Goal: Task Accomplishment & Management: Manage account settings

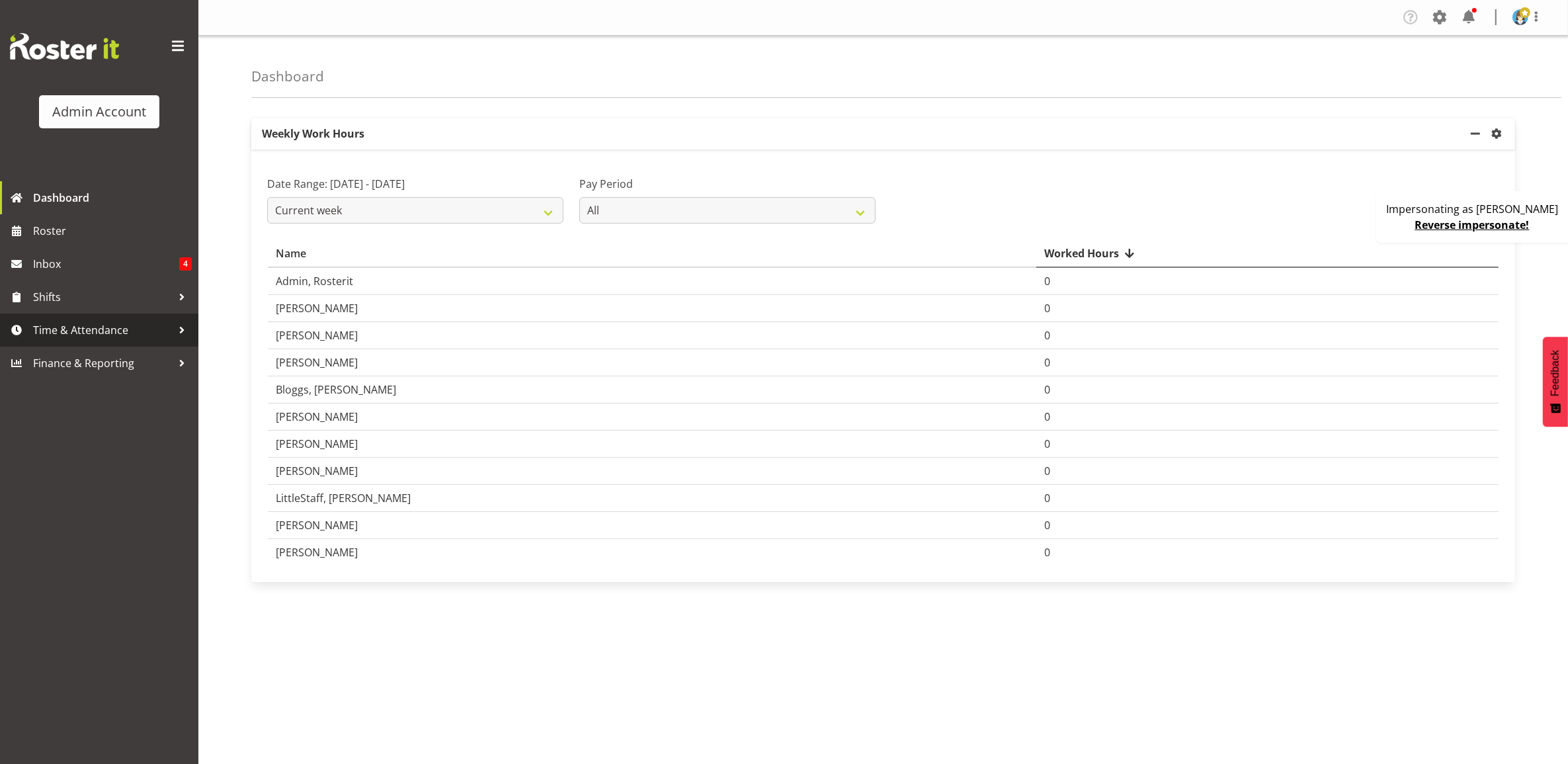
click at [113, 331] on span "Time & Attendance" at bounding box center [102, 330] width 139 height 20
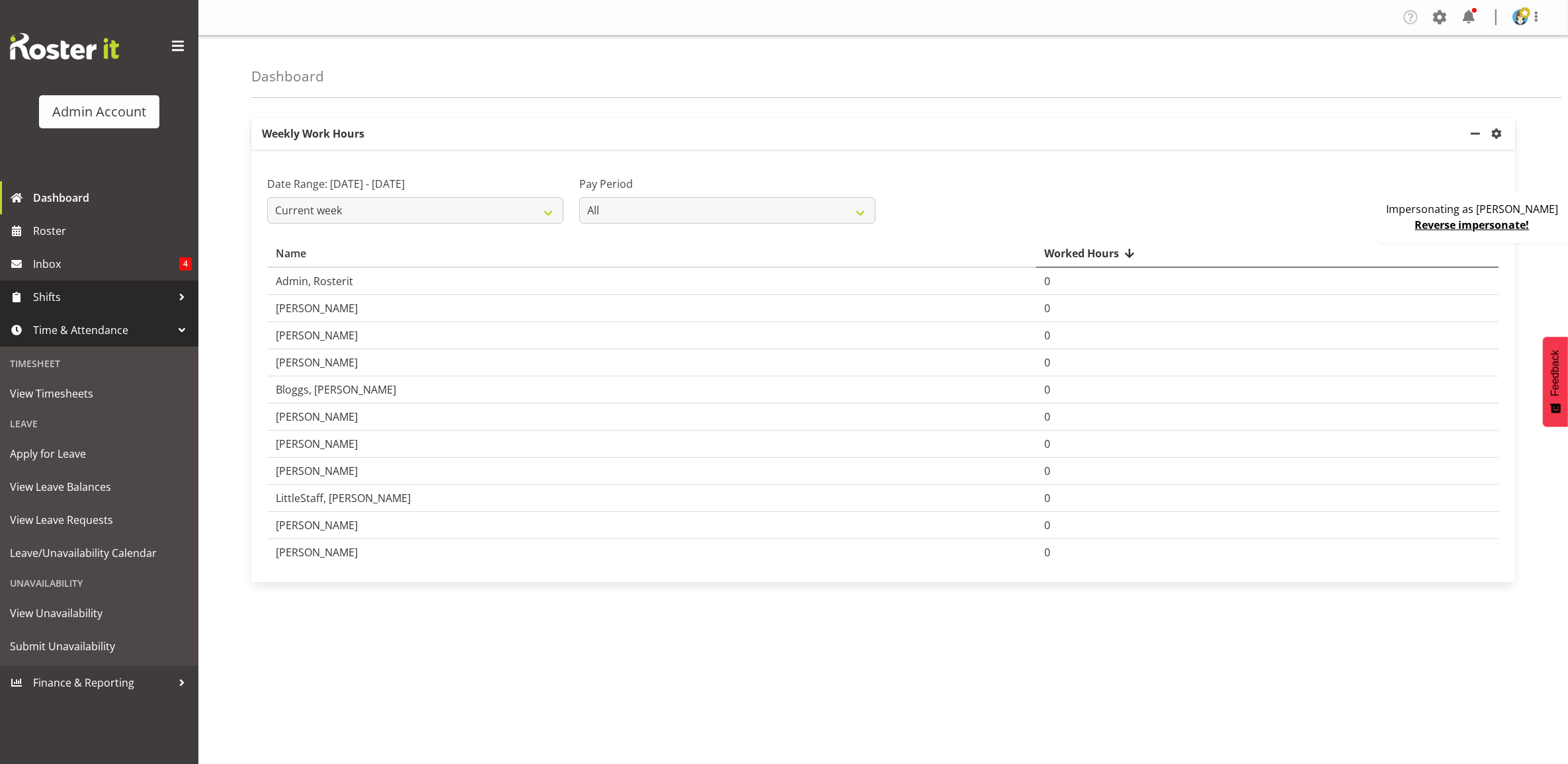
click at [75, 284] on link "Shifts" at bounding box center [99, 297] width 198 height 33
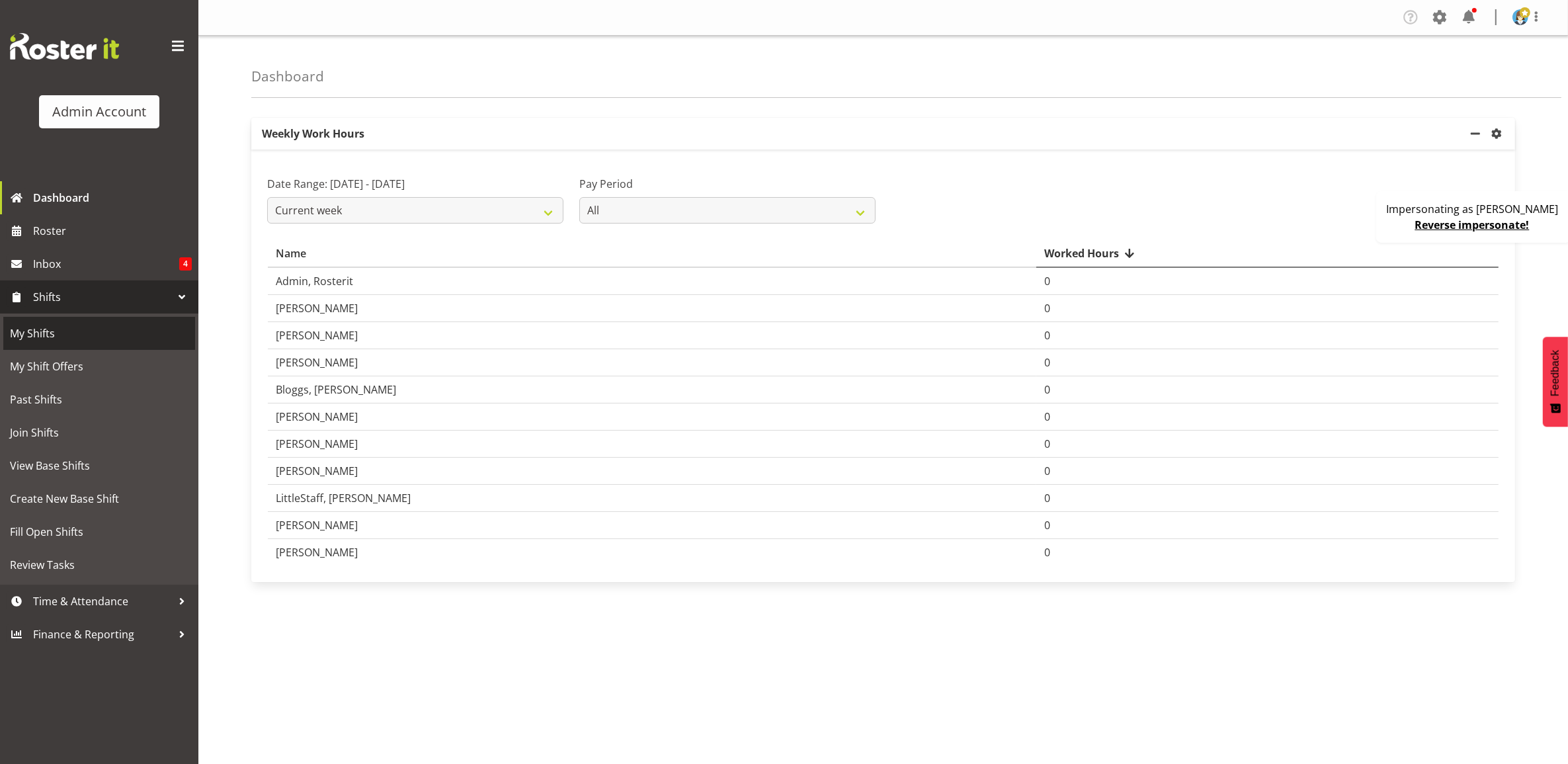
click at [69, 333] on span "My Shifts" at bounding box center [99, 334] width 178 height 20
click at [70, 359] on span "My Shift Offers" at bounding box center [99, 367] width 178 height 20
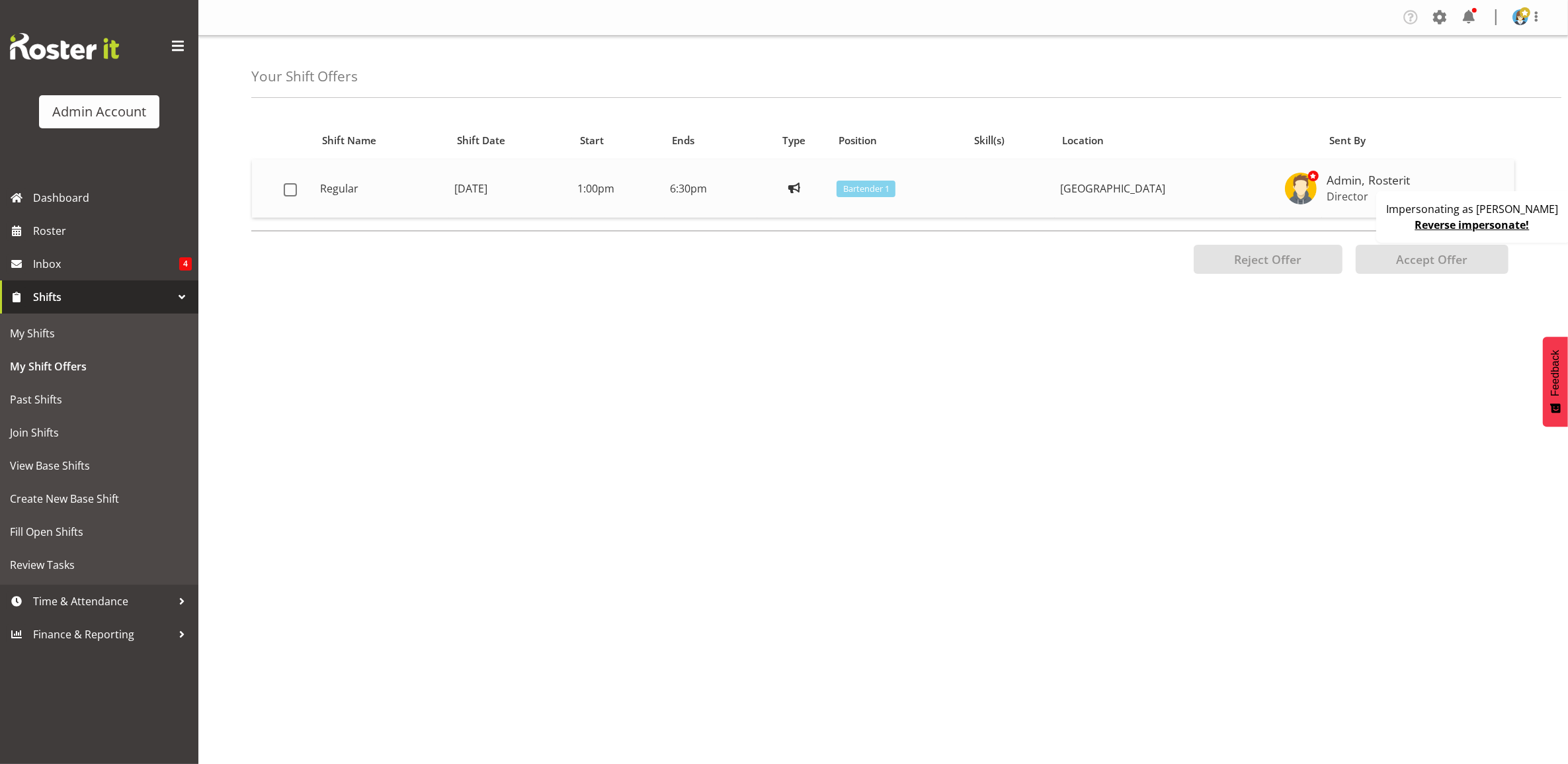
click at [295, 187] on span at bounding box center [291, 190] width 13 height 13
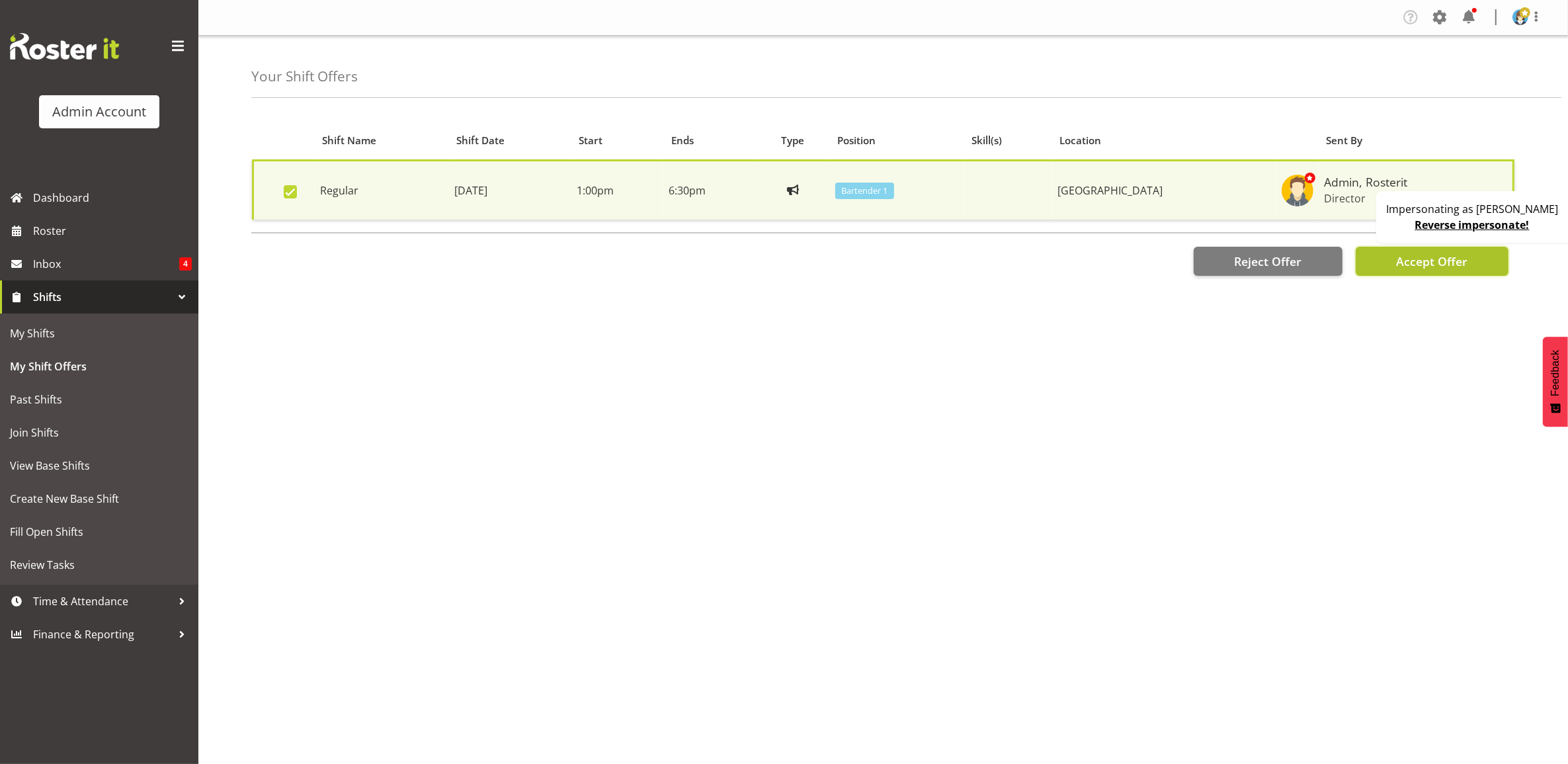
click at [1384, 255] on button "Accept Offer" at bounding box center [1432, 261] width 153 height 29
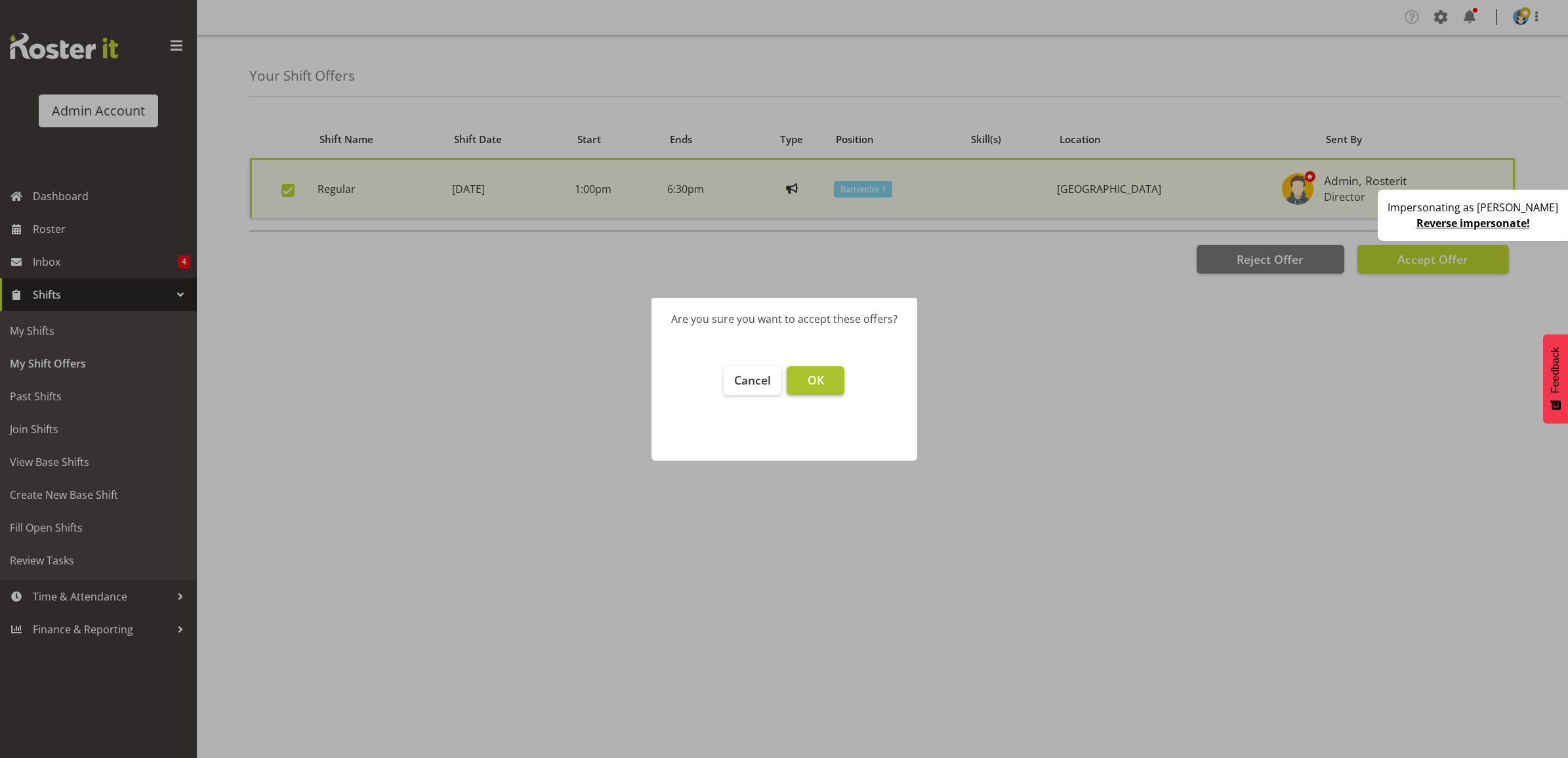
click at [800, 381] on button "OK" at bounding box center [815, 380] width 57 height 29
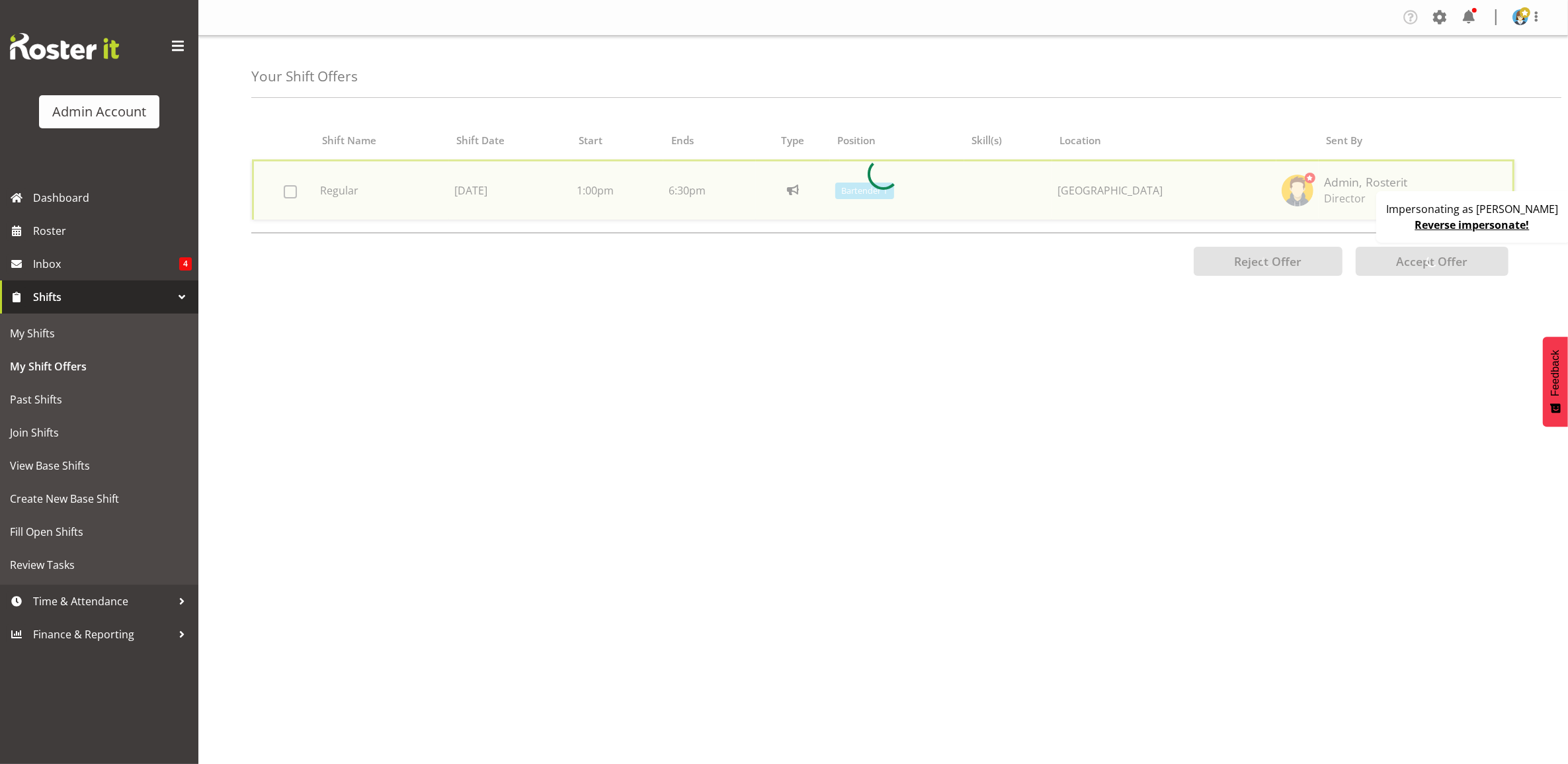
checkbox input "false"
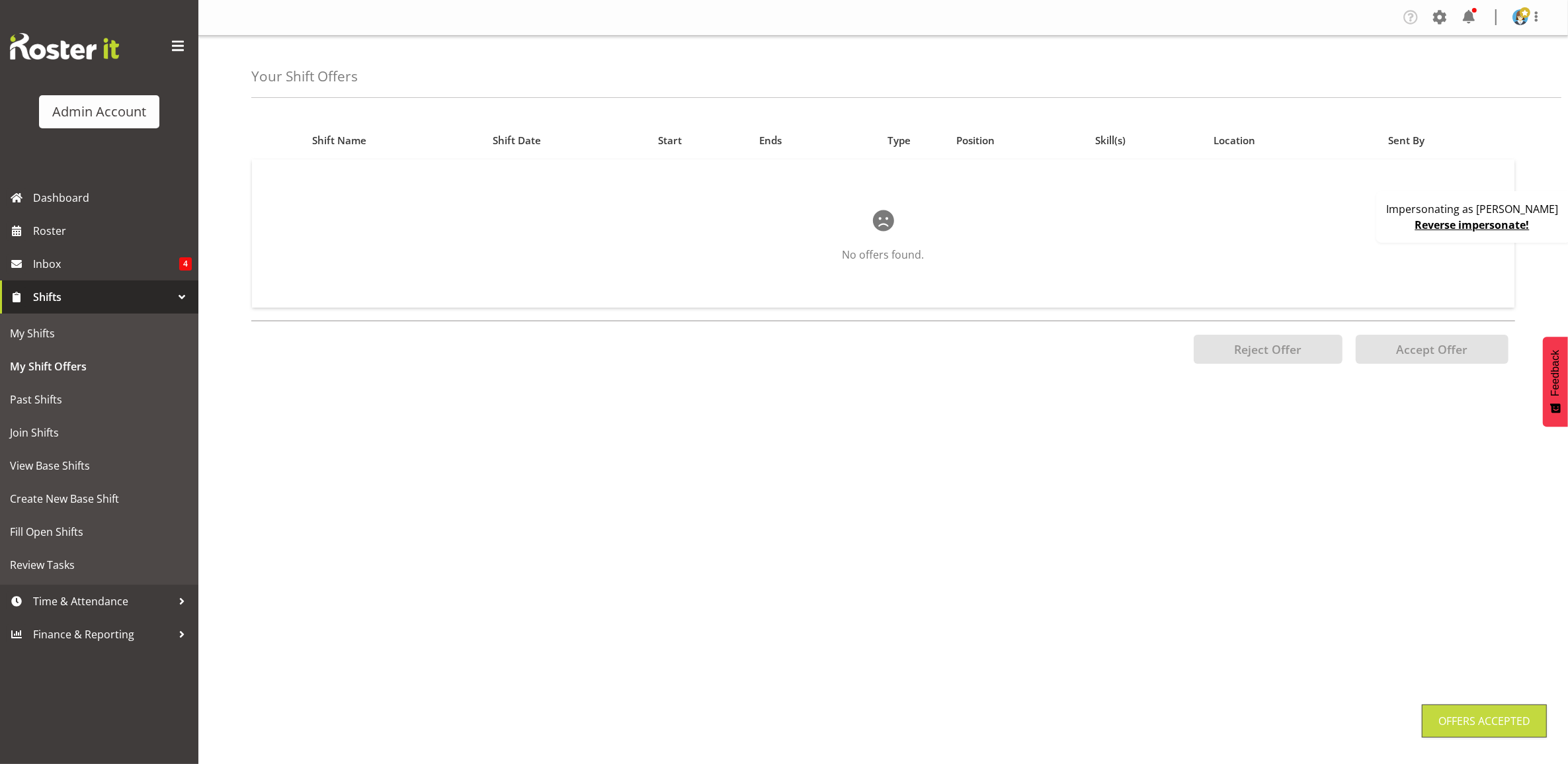
click at [1467, 221] on link "Reverse impersonate!" at bounding box center [1472, 225] width 115 height 15
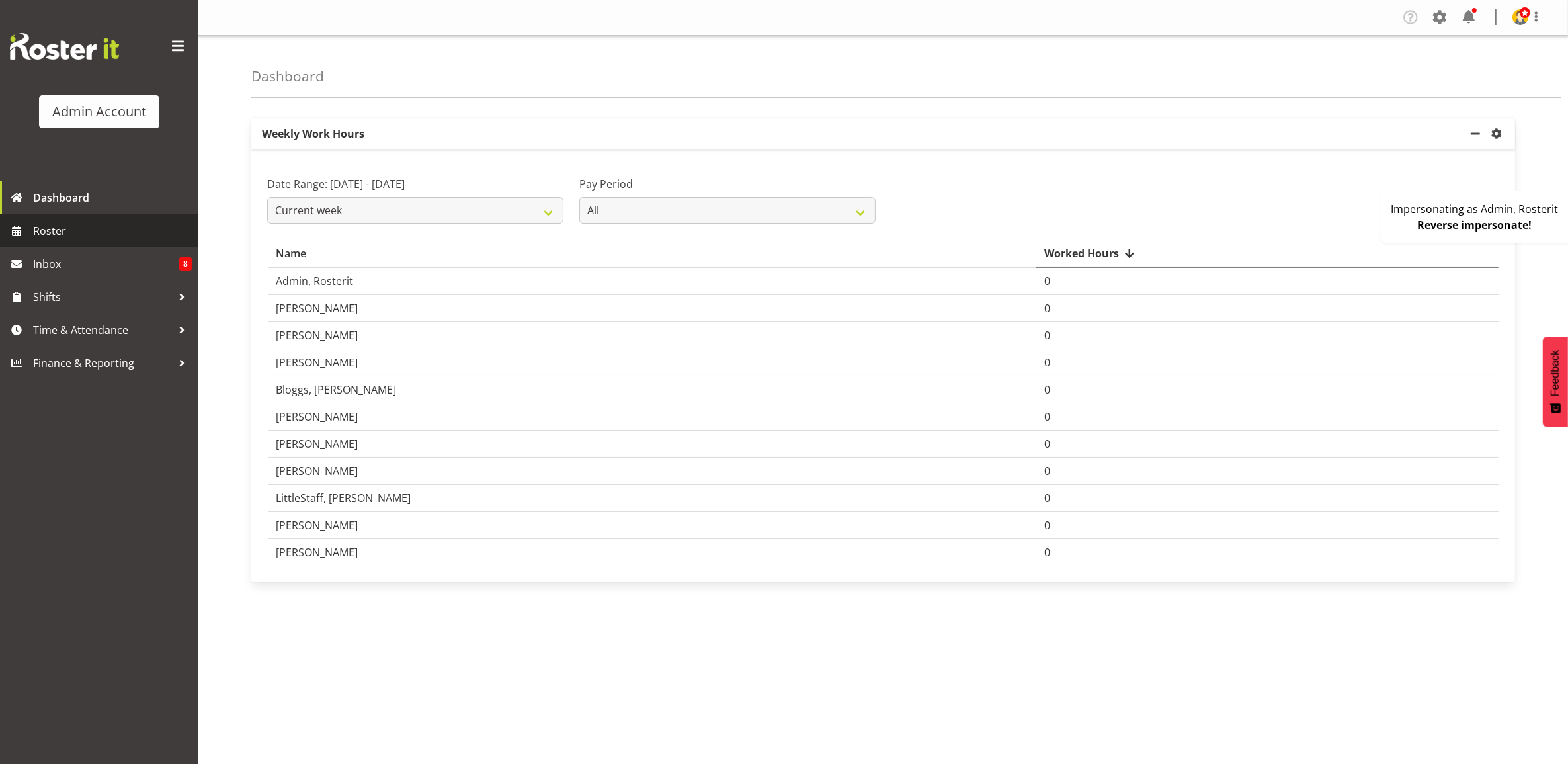
click at [78, 228] on span "Roster" at bounding box center [112, 231] width 159 height 20
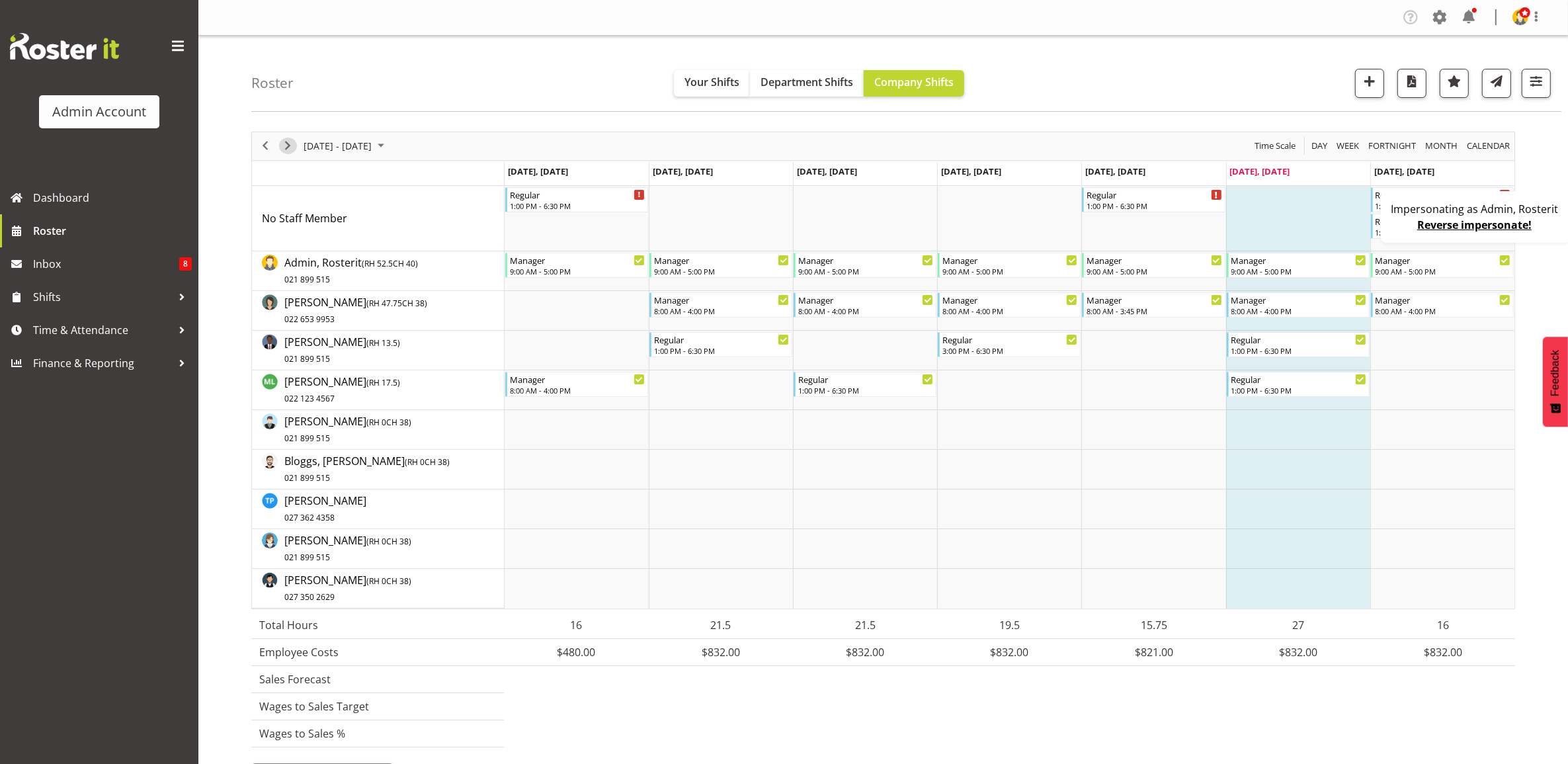
click at [281, 149] on span "Next" at bounding box center [287, 146] width 16 height 17
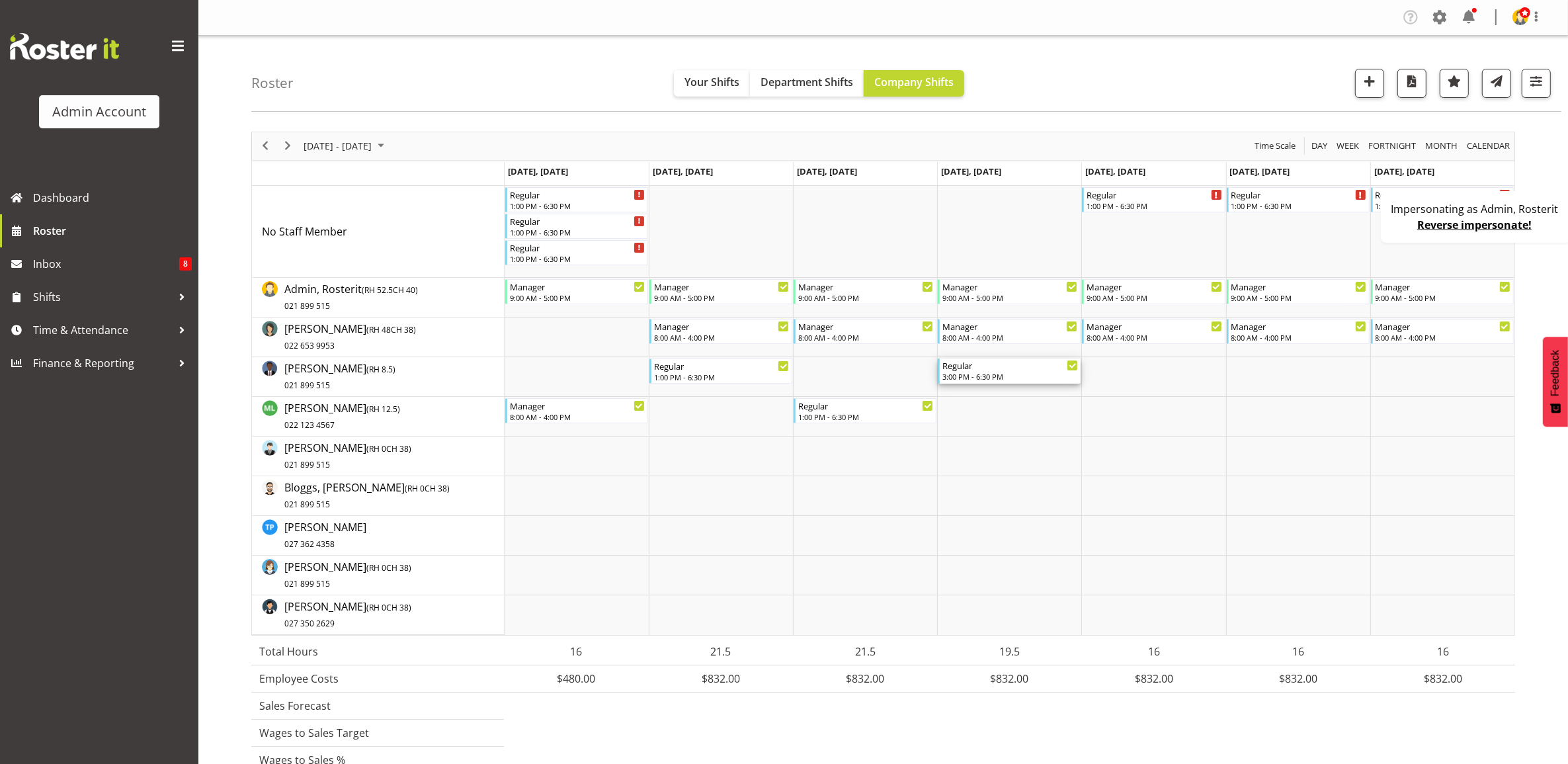
click at [1002, 373] on div "3:00 PM - 6:30 PM" at bounding box center [1010, 376] width 135 height 11
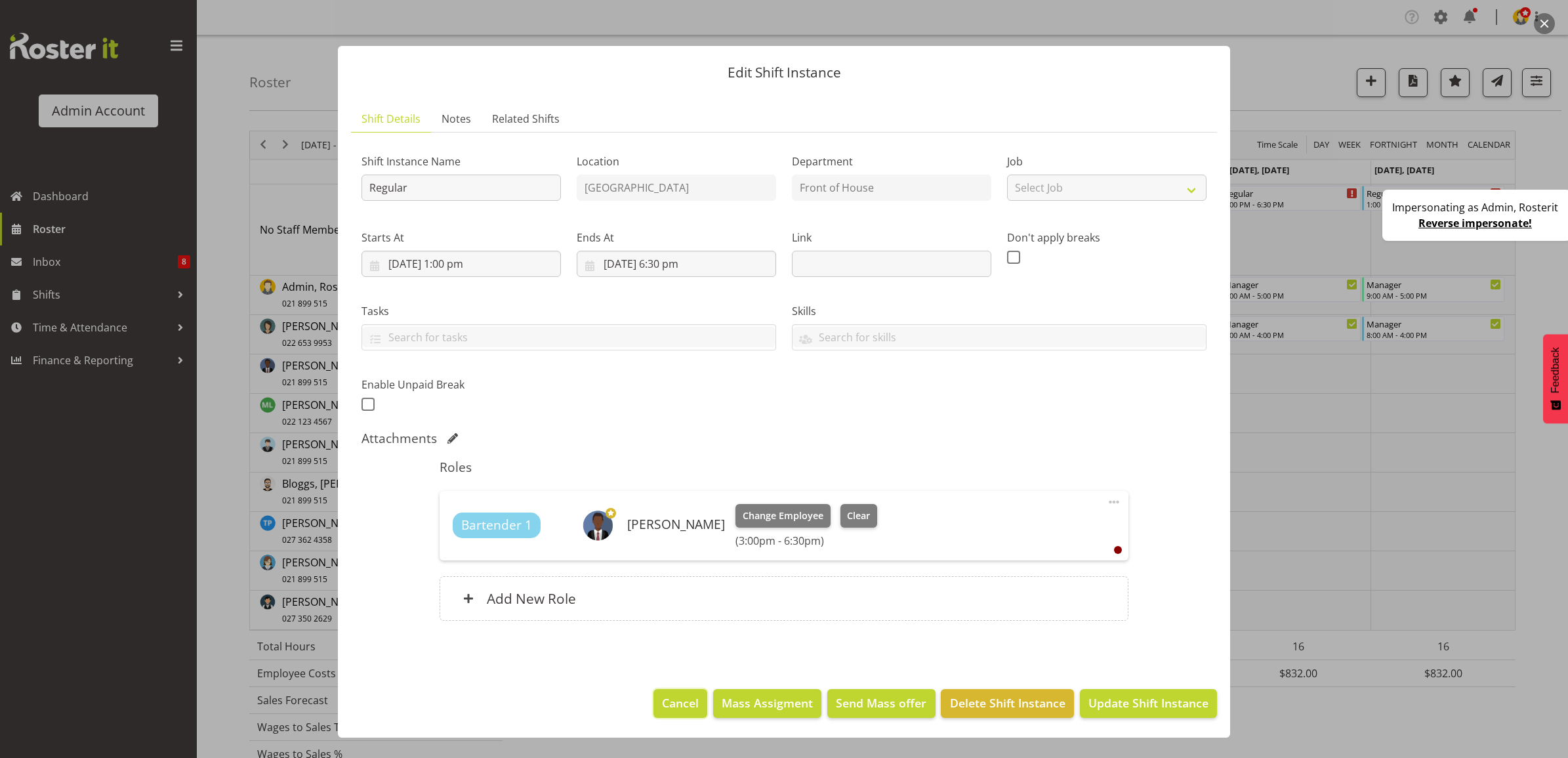
click at [681, 697] on span "Cancel" at bounding box center [680, 702] width 37 height 17
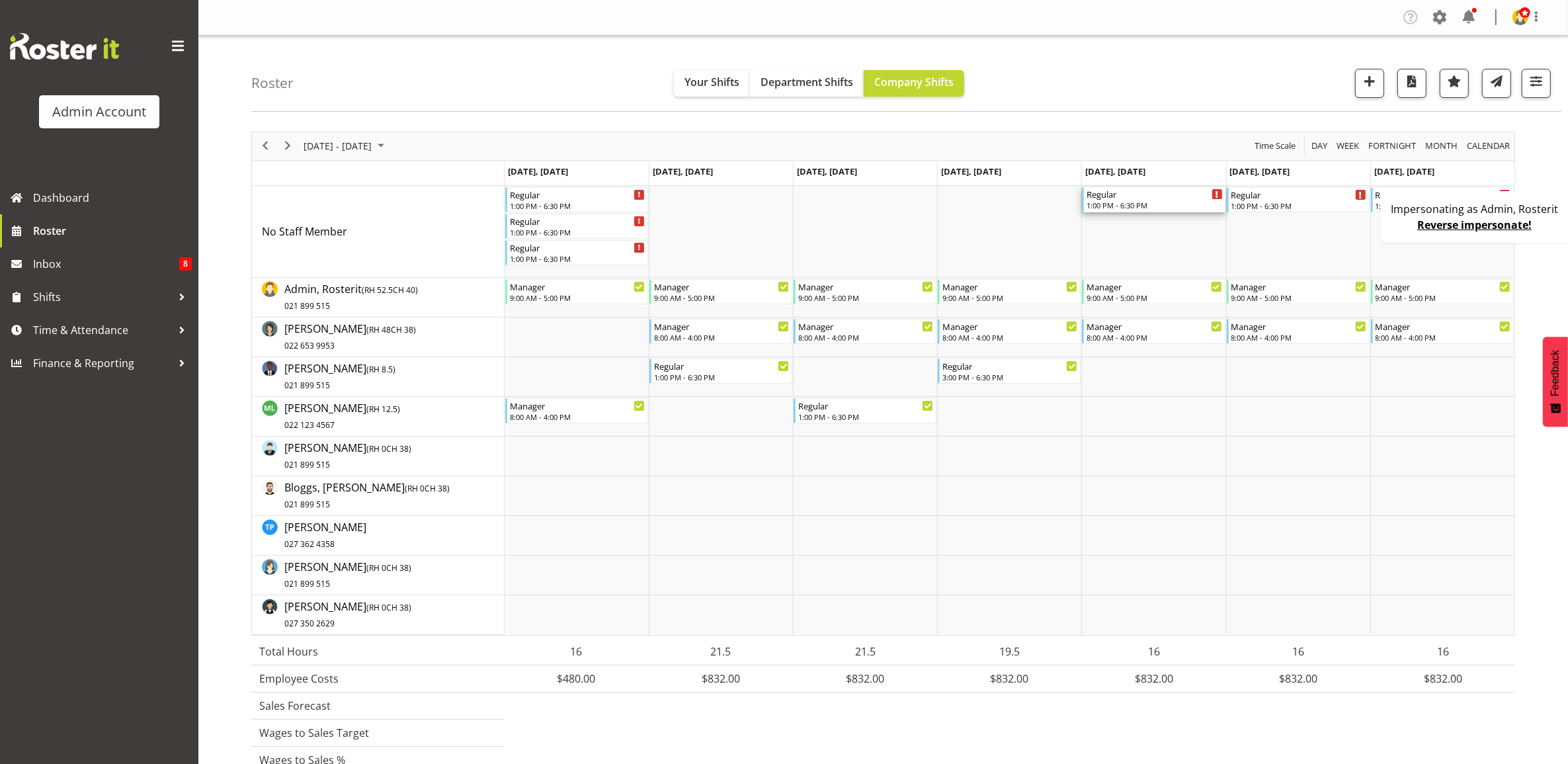
click at [1131, 211] on div "1:00 PM - 6:30 PM" at bounding box center [1154, 205] width 135 height 11
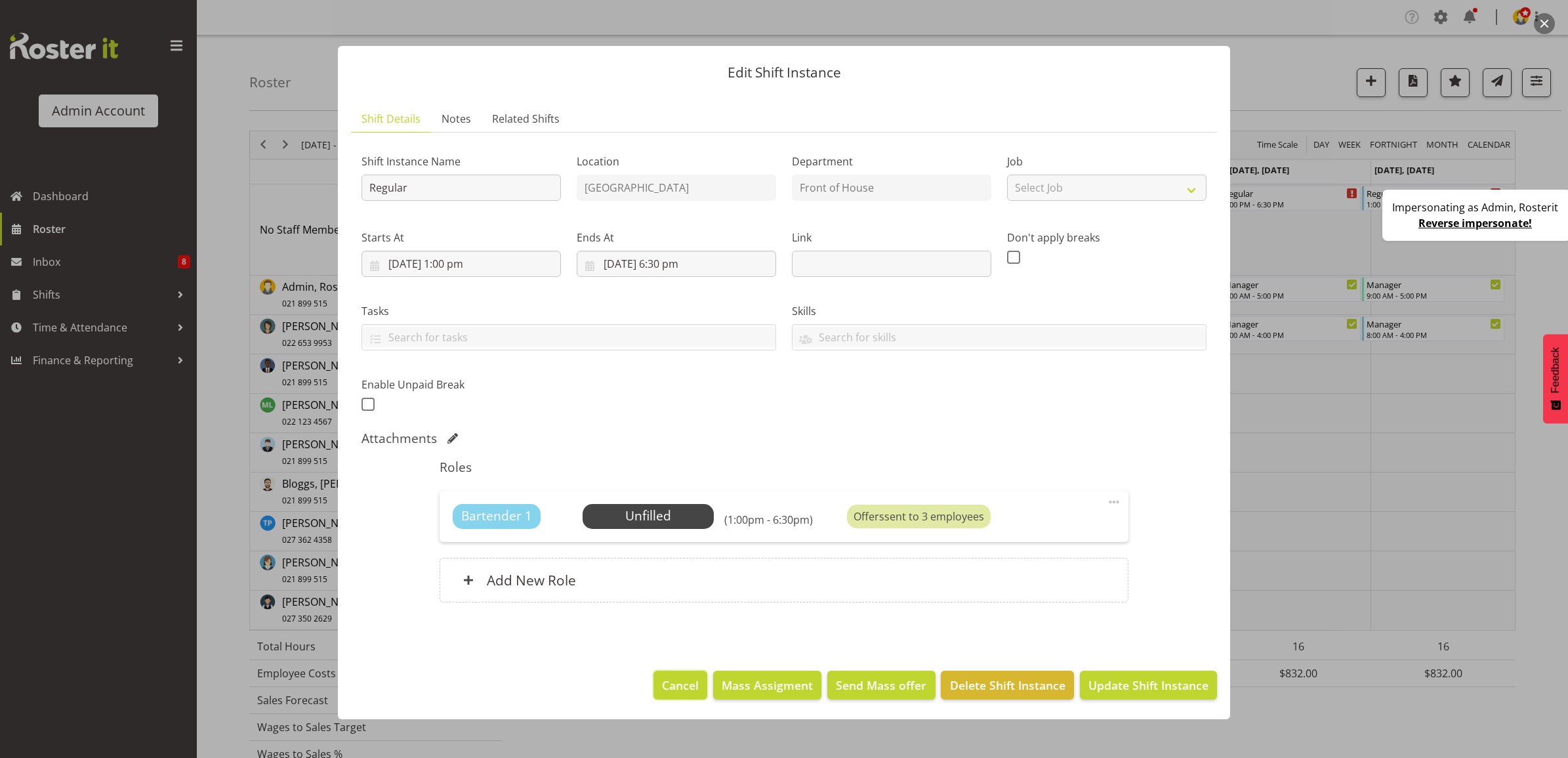
click at [678, 688] on span "Cancel" at bounding box center [680, 685] width 37 height 17
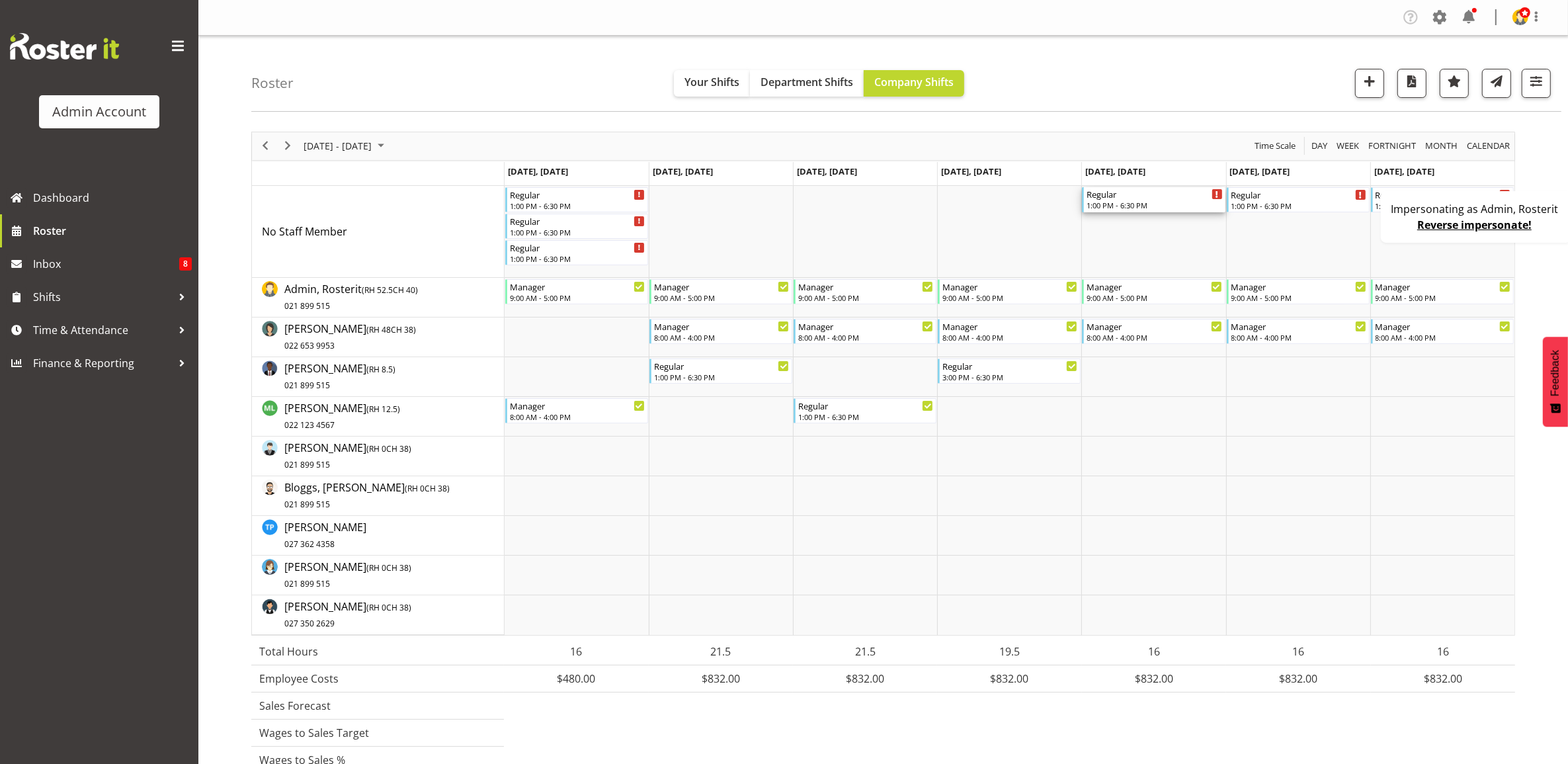
click at [1126, 206] on div "1:00 PM - 6:30 PM" at bounding box center [1154, 205] width 135 height 11
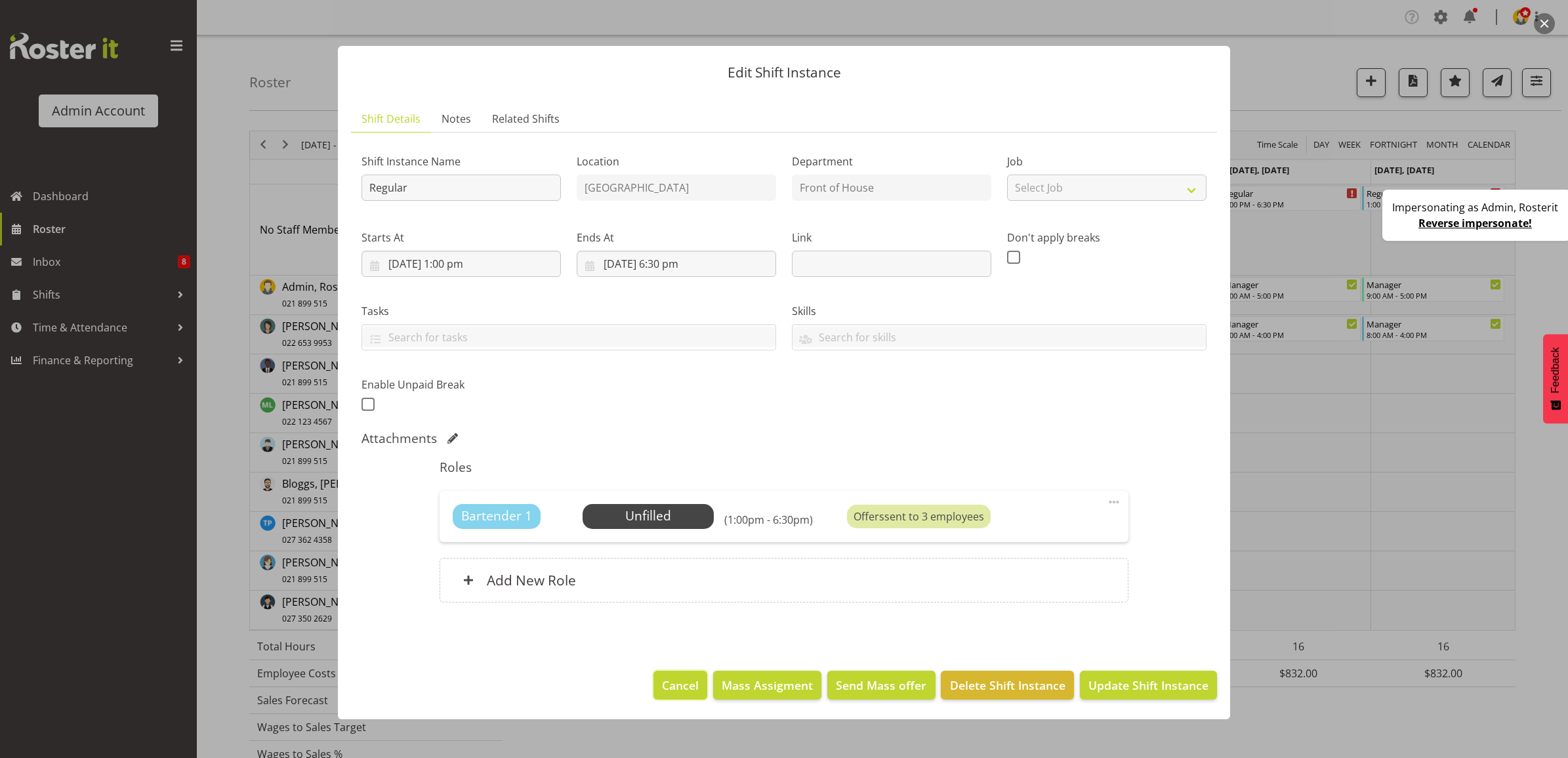
click at [692, 681] on span "Cancel" at bounding box center [680, 685] width 37 height 17
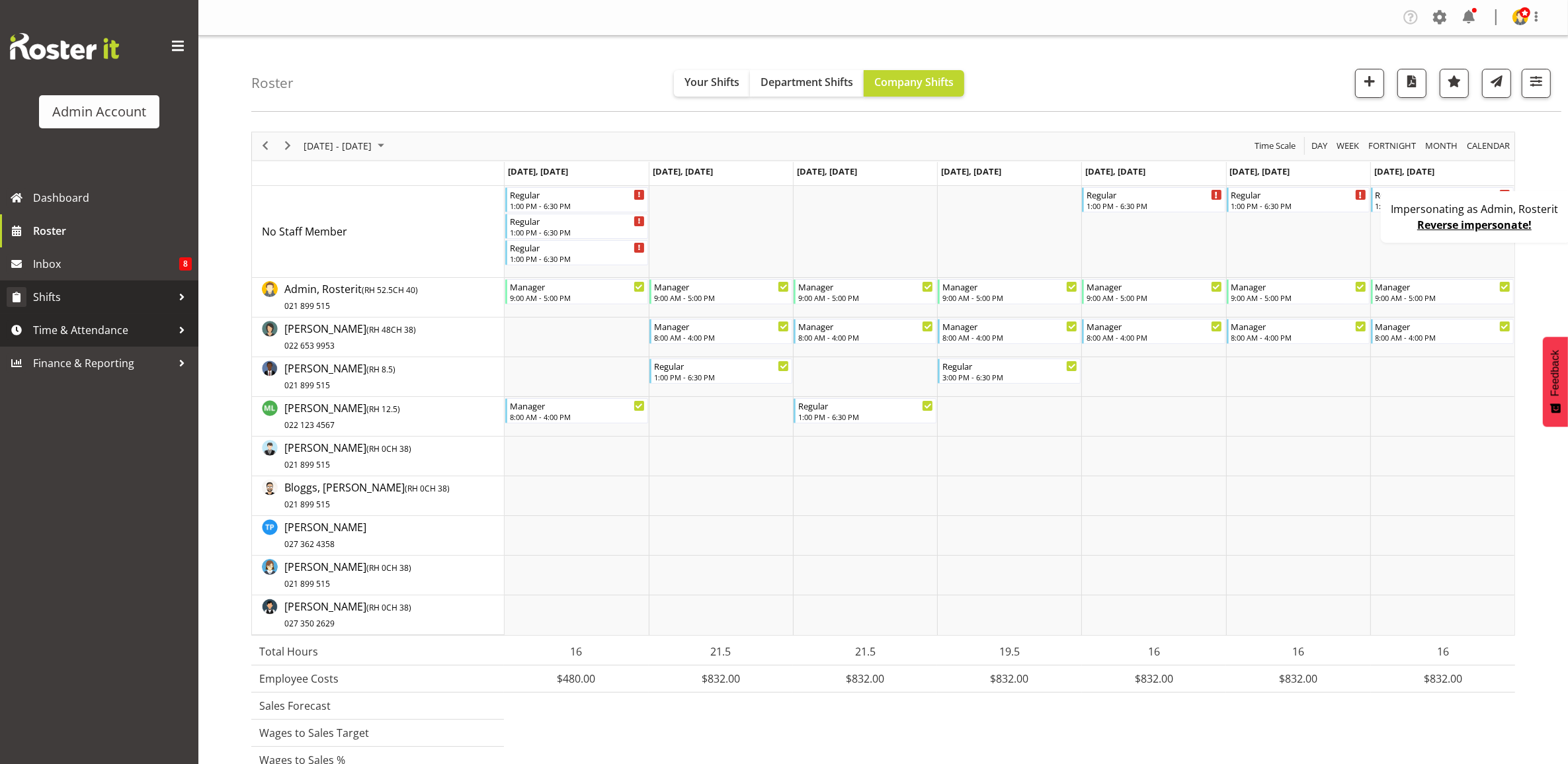
click at [98, 297] on span "Shifts" at bounding box center [102, 297] width 139 height 20
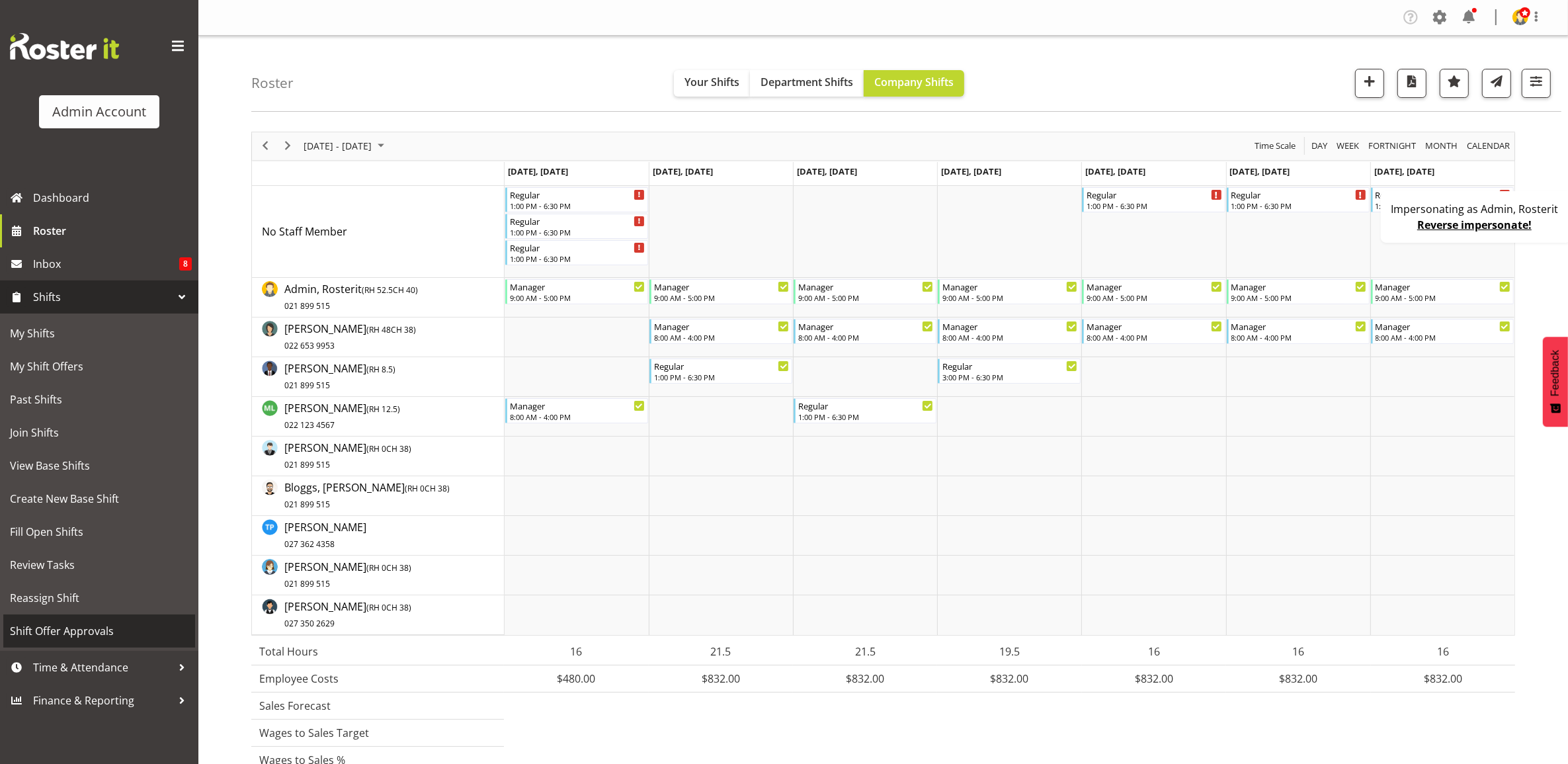
click at [74, 629] on span "Shift Offer Approvals" at bounding box center [99, 631] width 178 height 20
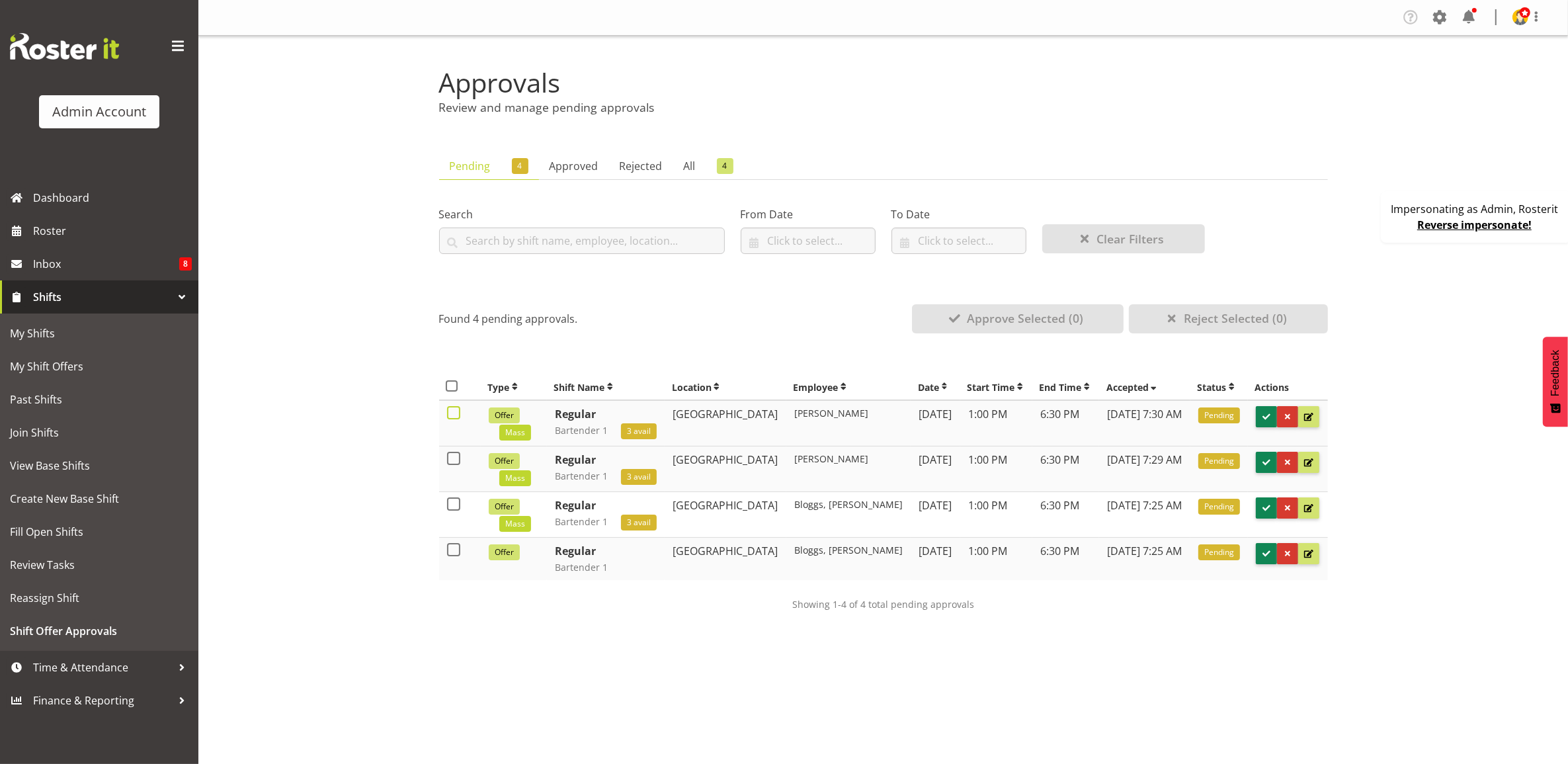
click at [453, 411] on span at bounding box center [453, 413] width 13 height 13
click at [453, 411] on input "checkbox" at bounding box center [451, 413] width 8 height 8
checkbox input "true"
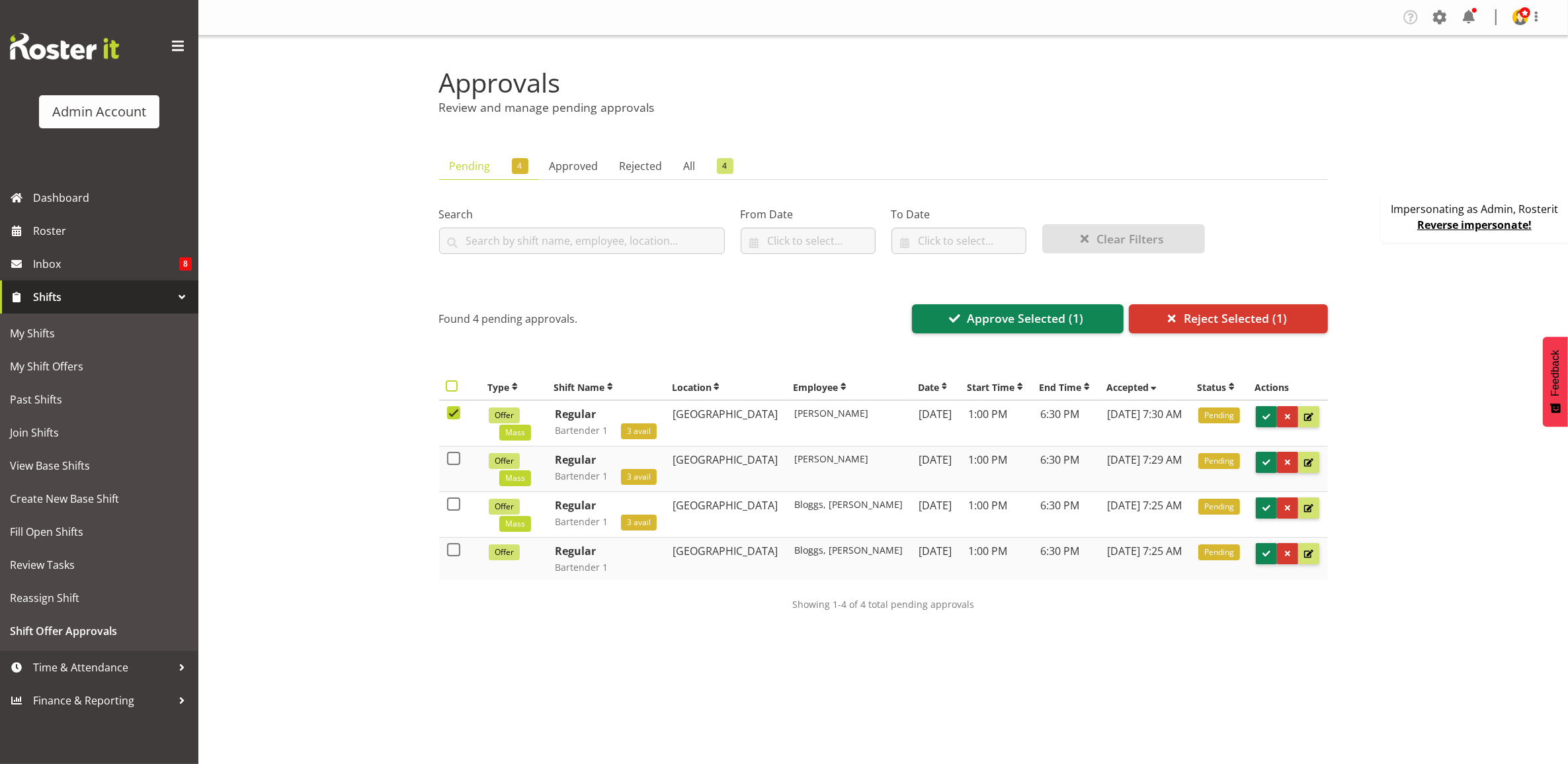
click at [453, 388] on span at bounding box center [452, 387] width 12 height 12
click at [453, 388] on input "checkbox" at bounding box center [450, 386] width 8 height 8
checkbox input "true"
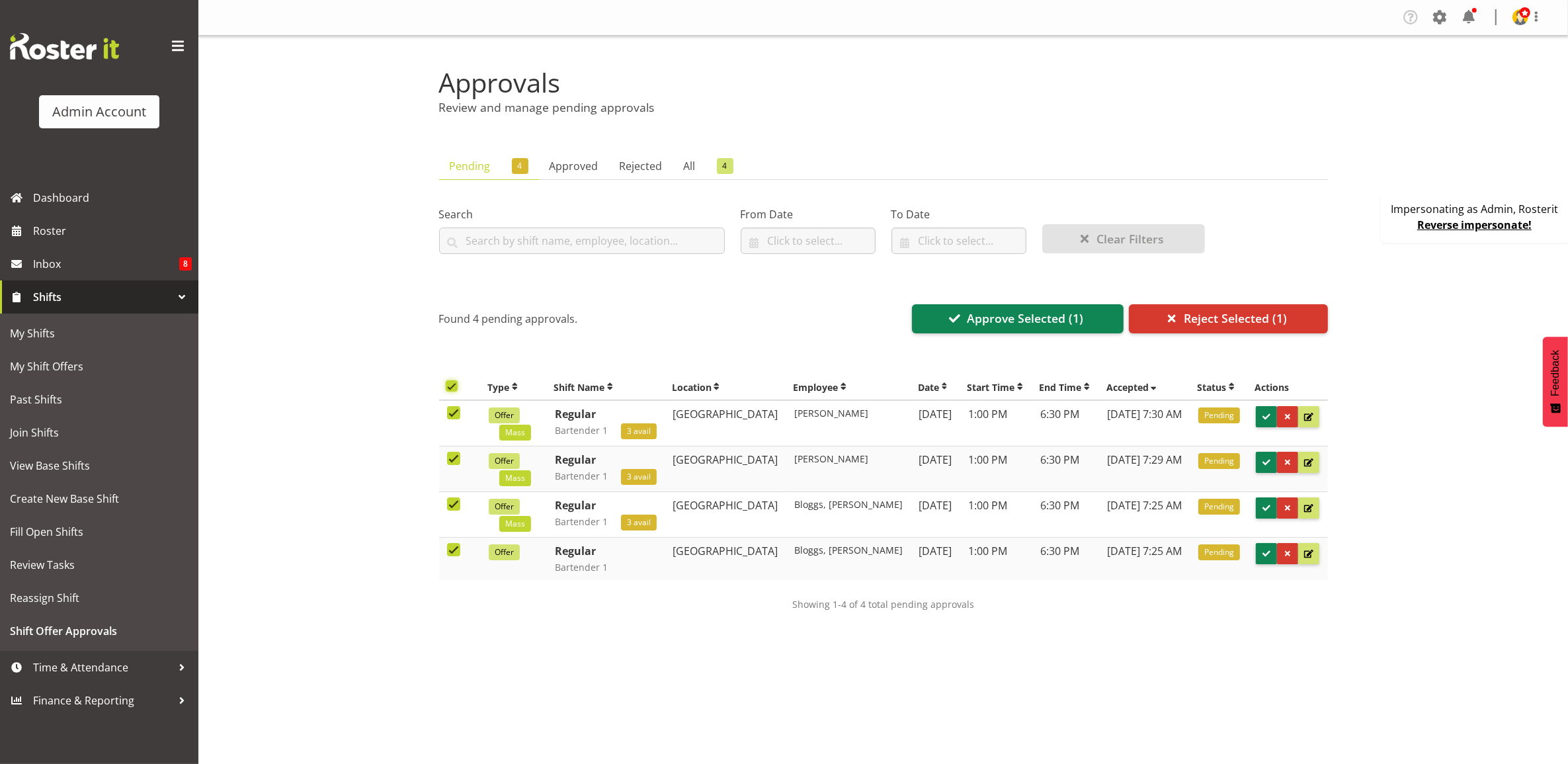
checkbox input "true"
click at [453, 388] on span at bounding box center [452, 387] width 12 height 12
click at [453, 388] on input "checkbox" at bounding box center [450, 386] width 8 height 8
checkbox input "false"
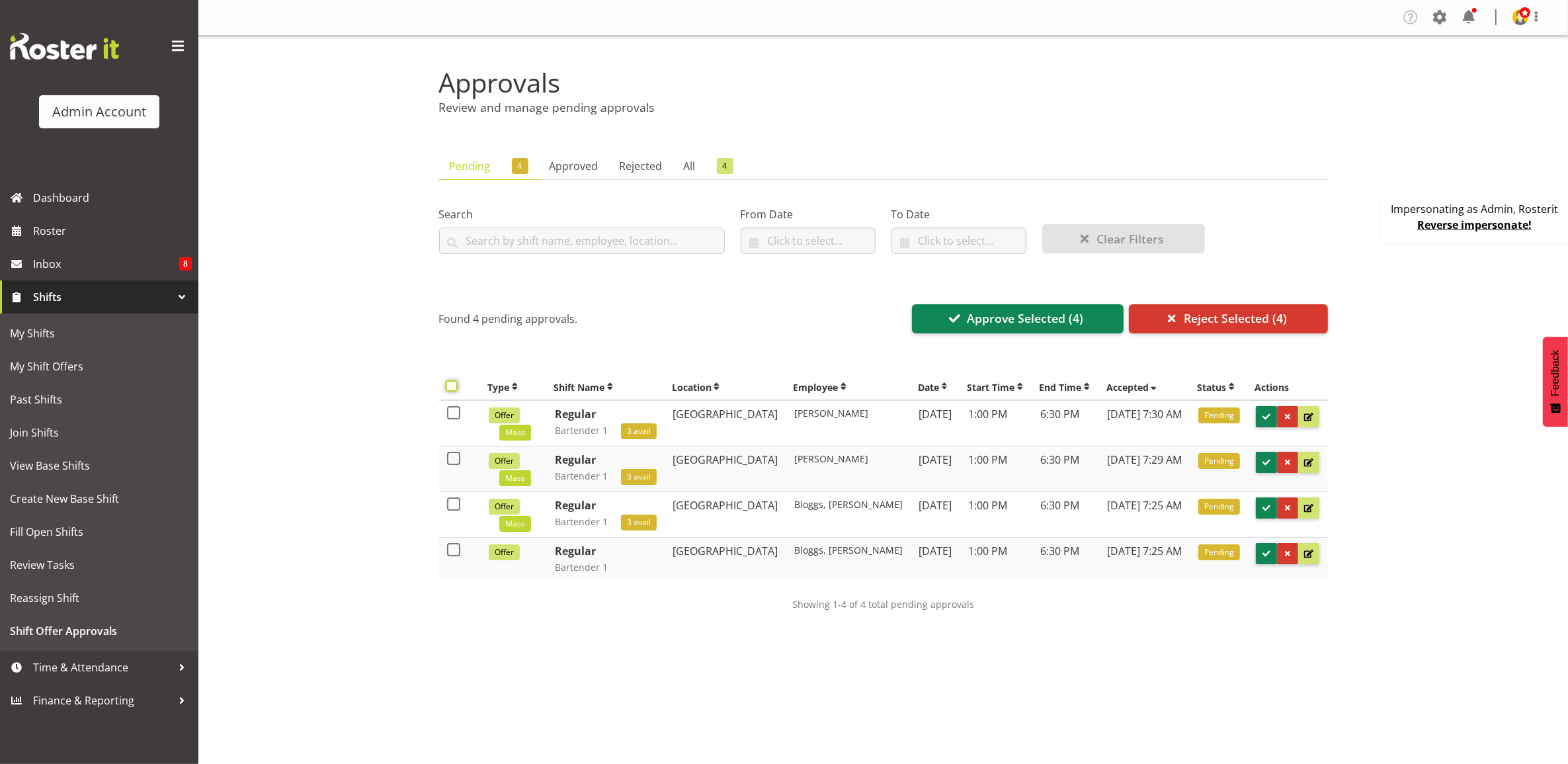
checkbox input "false"
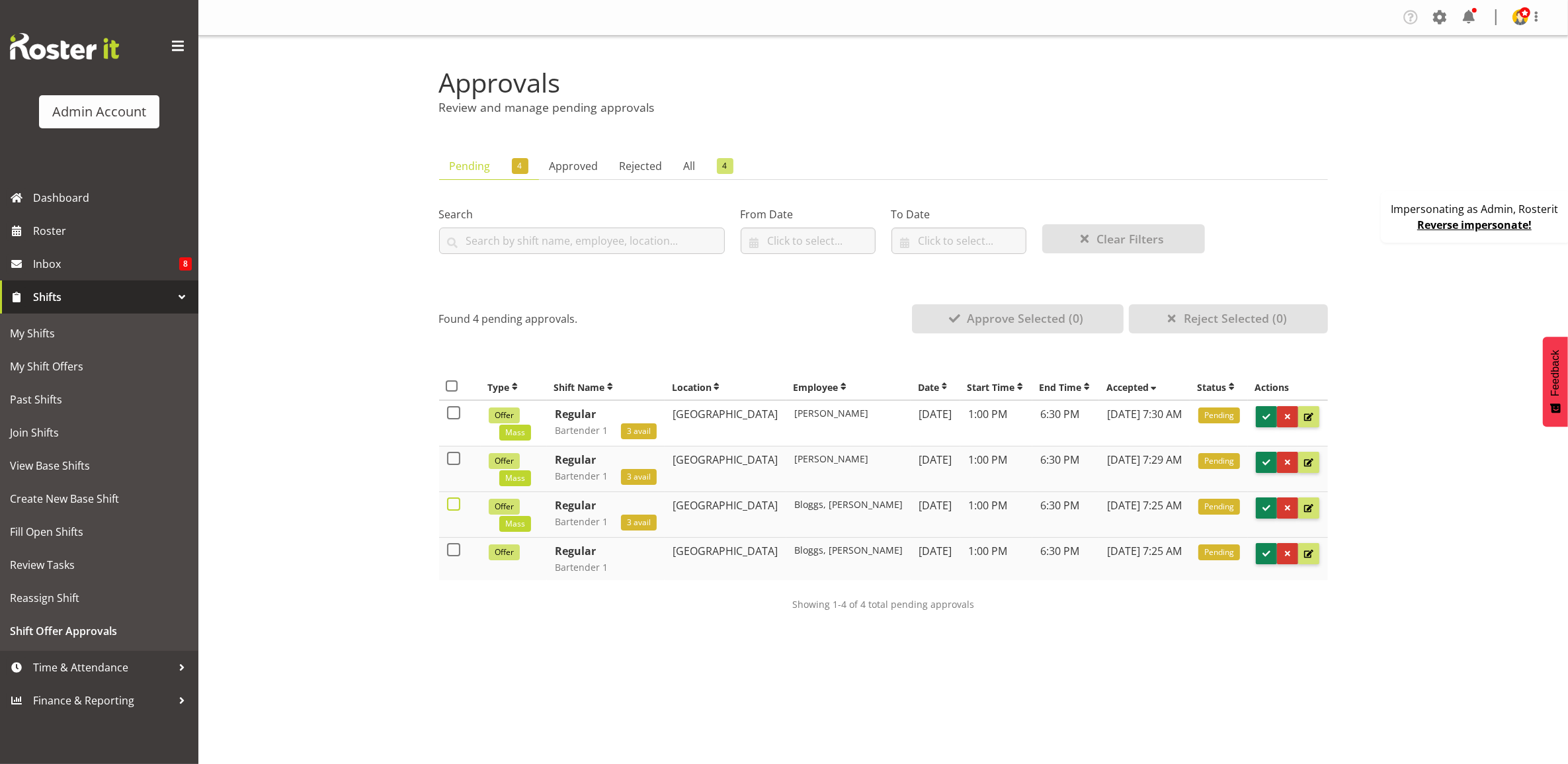
click at [457, 505] on span at bounding box center [453, 504] width 13 height 13
click at [456, 505] on input "checkbox" at bounding box center [451, 505] width 8 height 8
checkbox input "true"
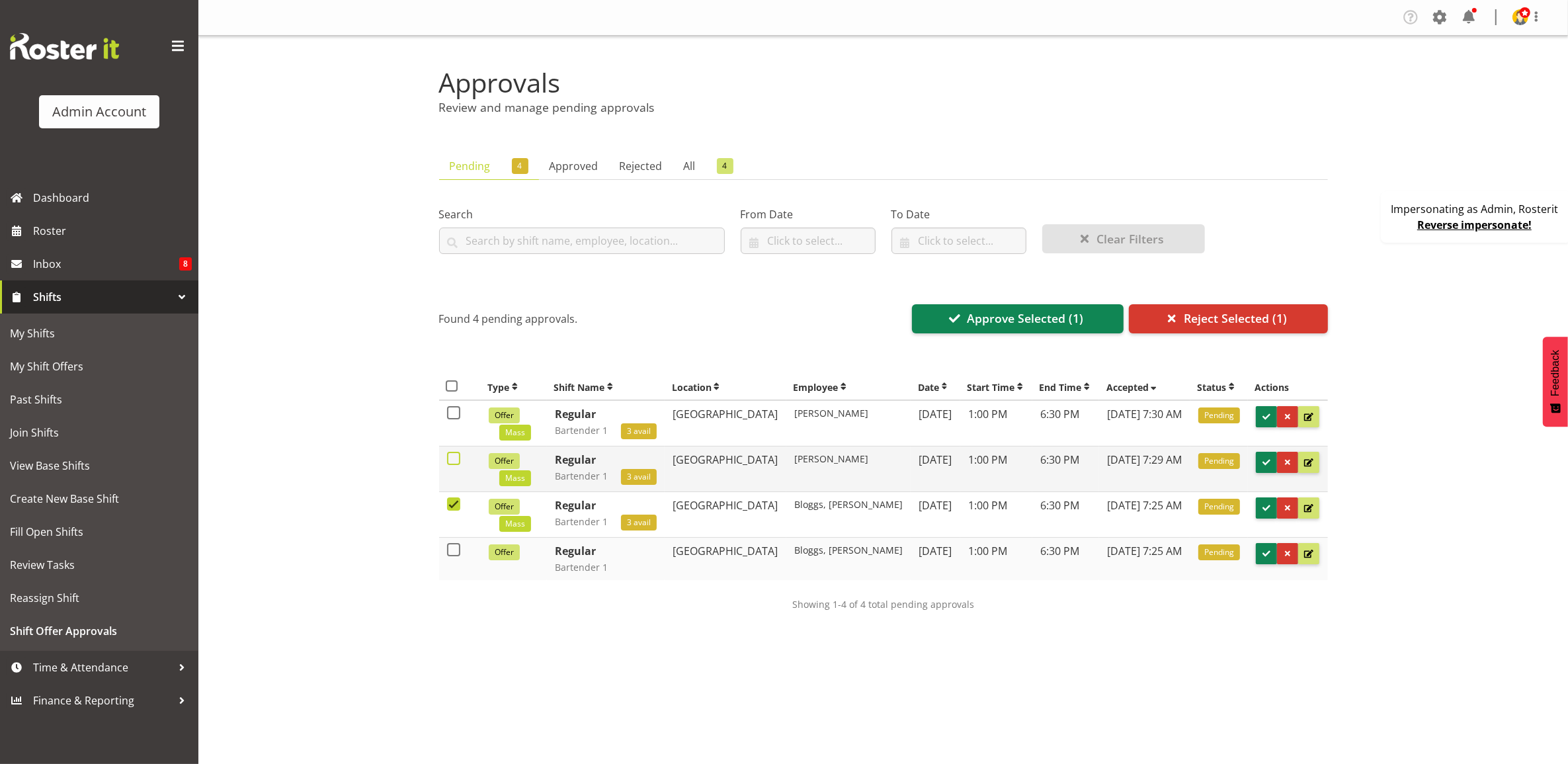
click at [453, 454] on span at bounding box center [453, 458] width 13 height 13
click at [453, 454] on input "checkbox" at bounding box center [451, 458] width 8 height 8
checkbox input "true"
click at [457, 412] on span at bounding box center [453, 413] width 13 height 13
click at [456, 412] on input "checkbox" at bounding box center [451, 413] width 8 height 8
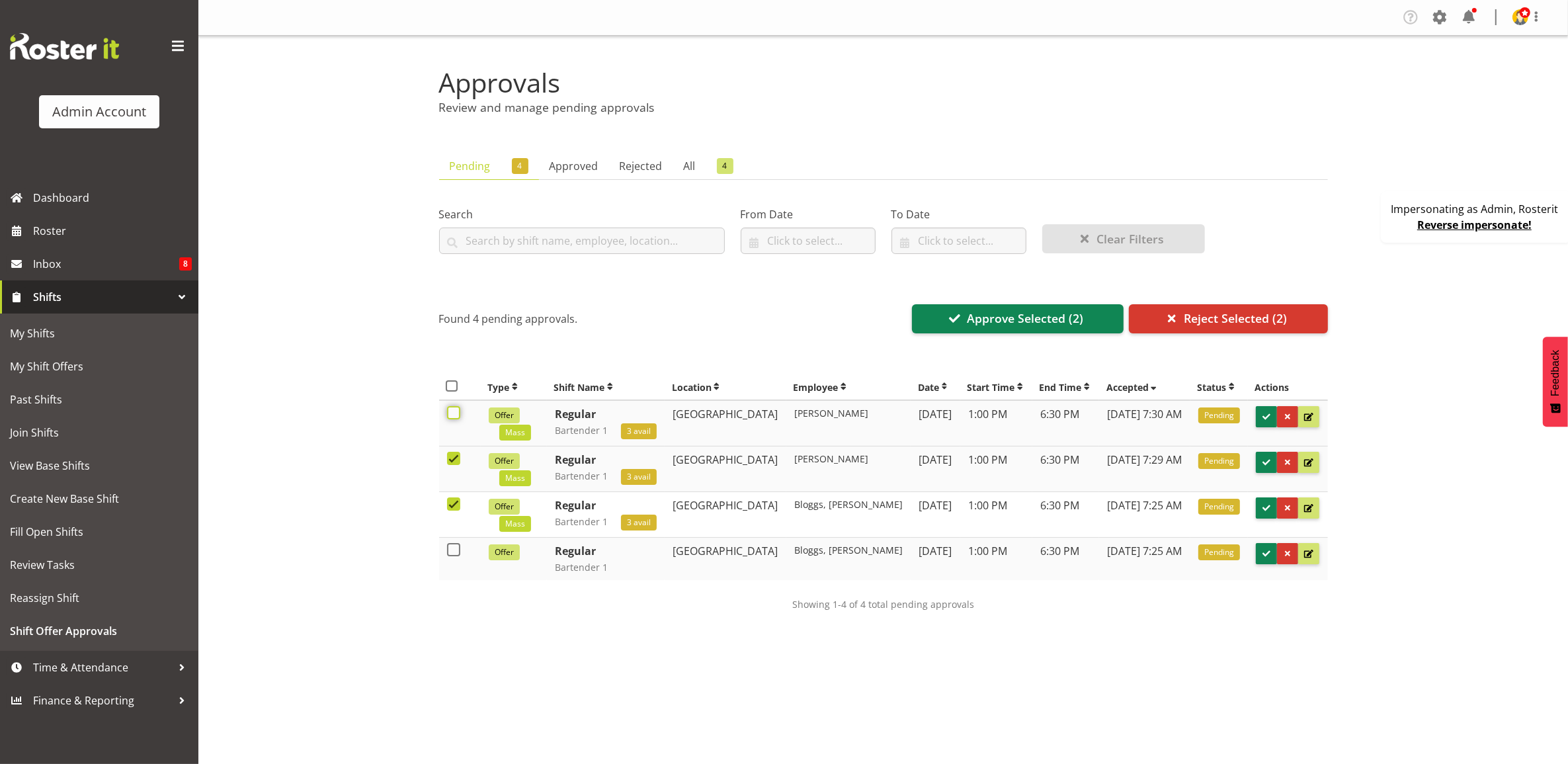
checkbox input "true"
click at [452, 554] on span at bounding box center [453, 550] width 13 height 13
click at [452, 554] on input "checkbox" at bounding box center [451, 550] width 8 height 8
checkbox input "true"
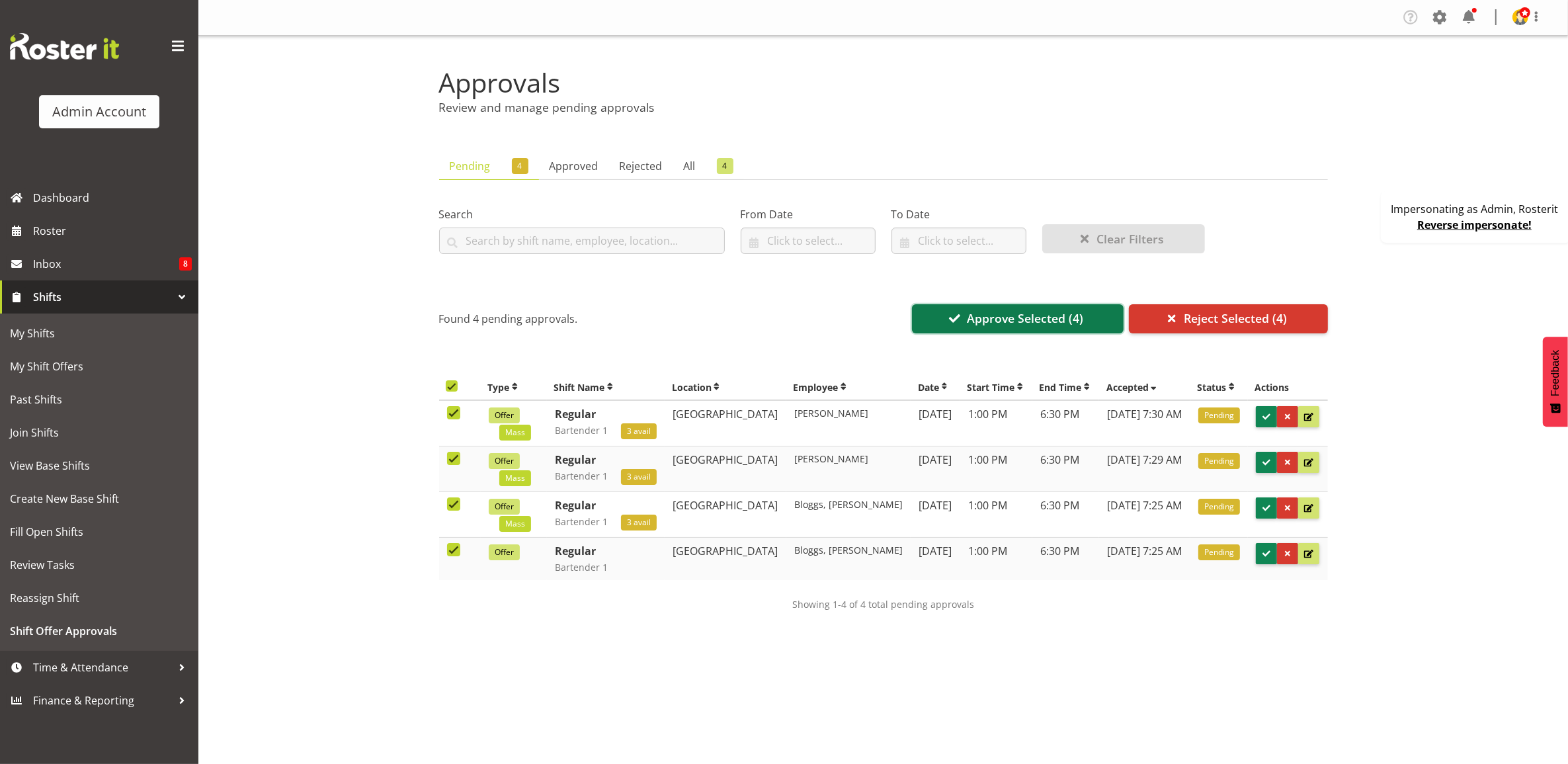
click at [1001, 316] on span "Approve Selected (4)" at bounding box center [1025, 318] width 116 height 17
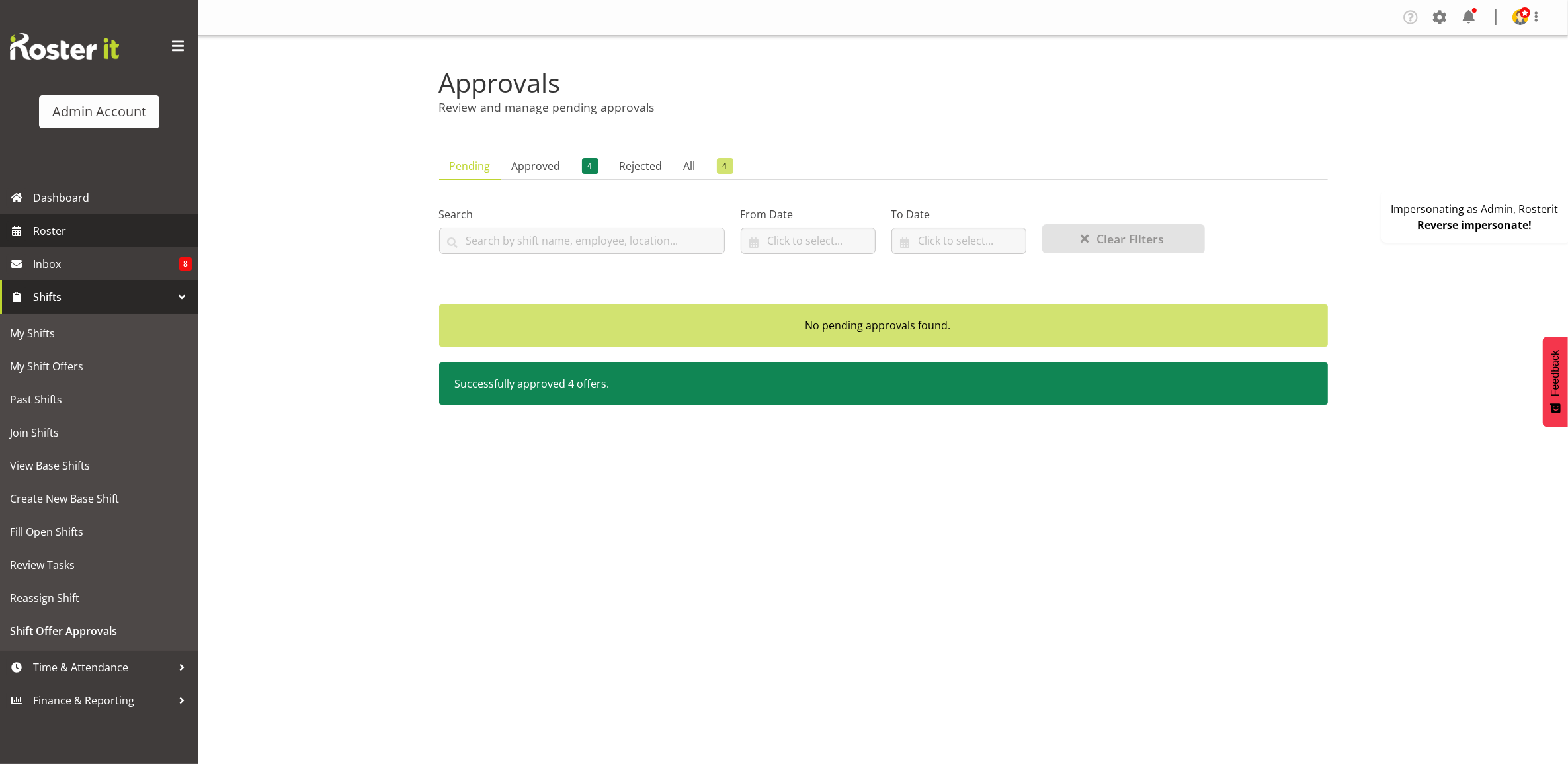
click at [77, 227] on span "Roster" at bounding box center [112, 231] width 159 height 20
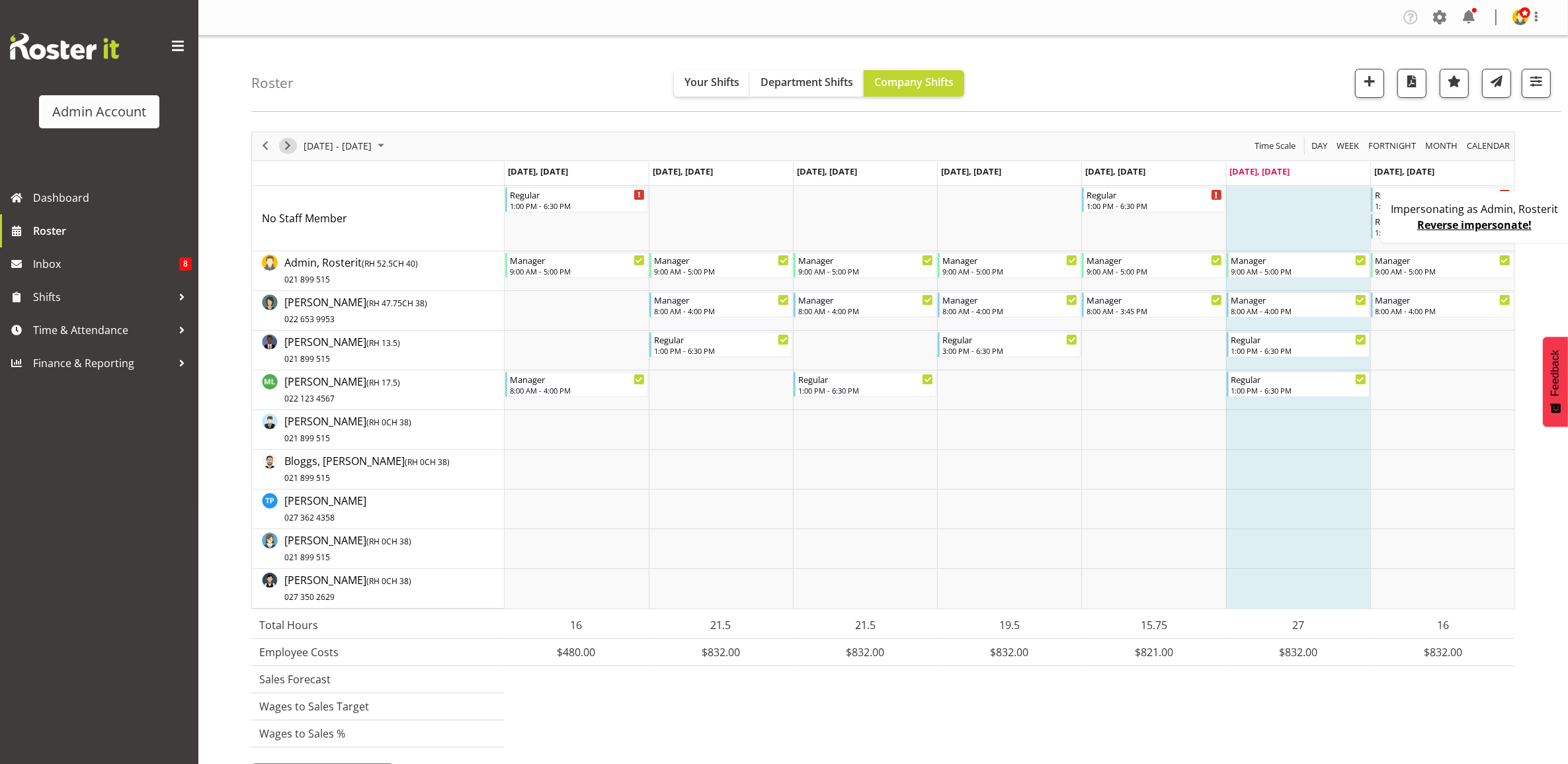
click at [292, 144] on span "Next" at bounding box center [287, 146] width 16 height 17
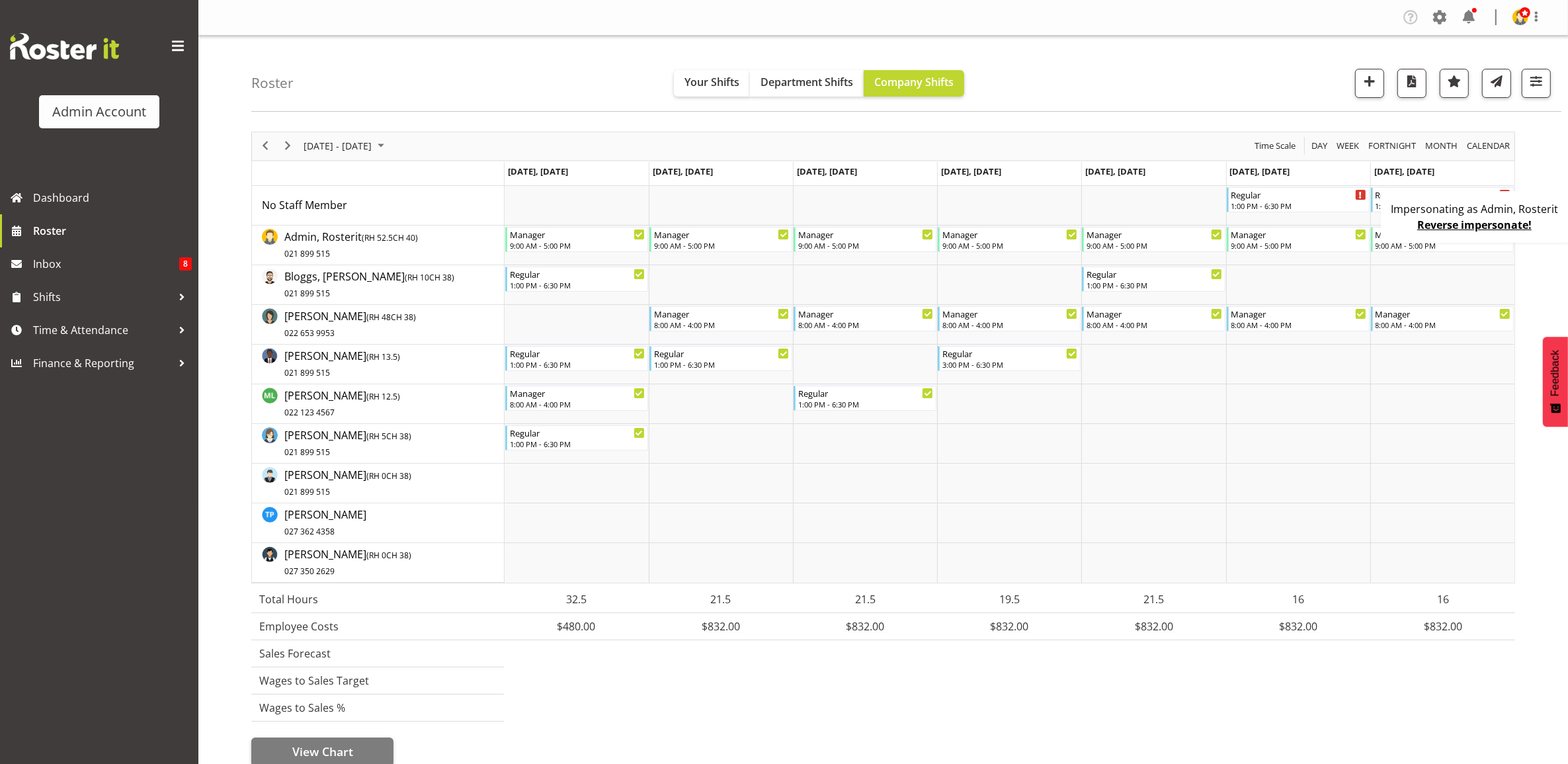
click at [1426, 15] on div "Company Settings Roles & Skills Tasks Jobs Employees Locations & Departments Ac…" at bounding box center [1477, 17] width 154 height 21
click at [1433, 15] on span at bounding box center [1440, 17] width 21 height 21
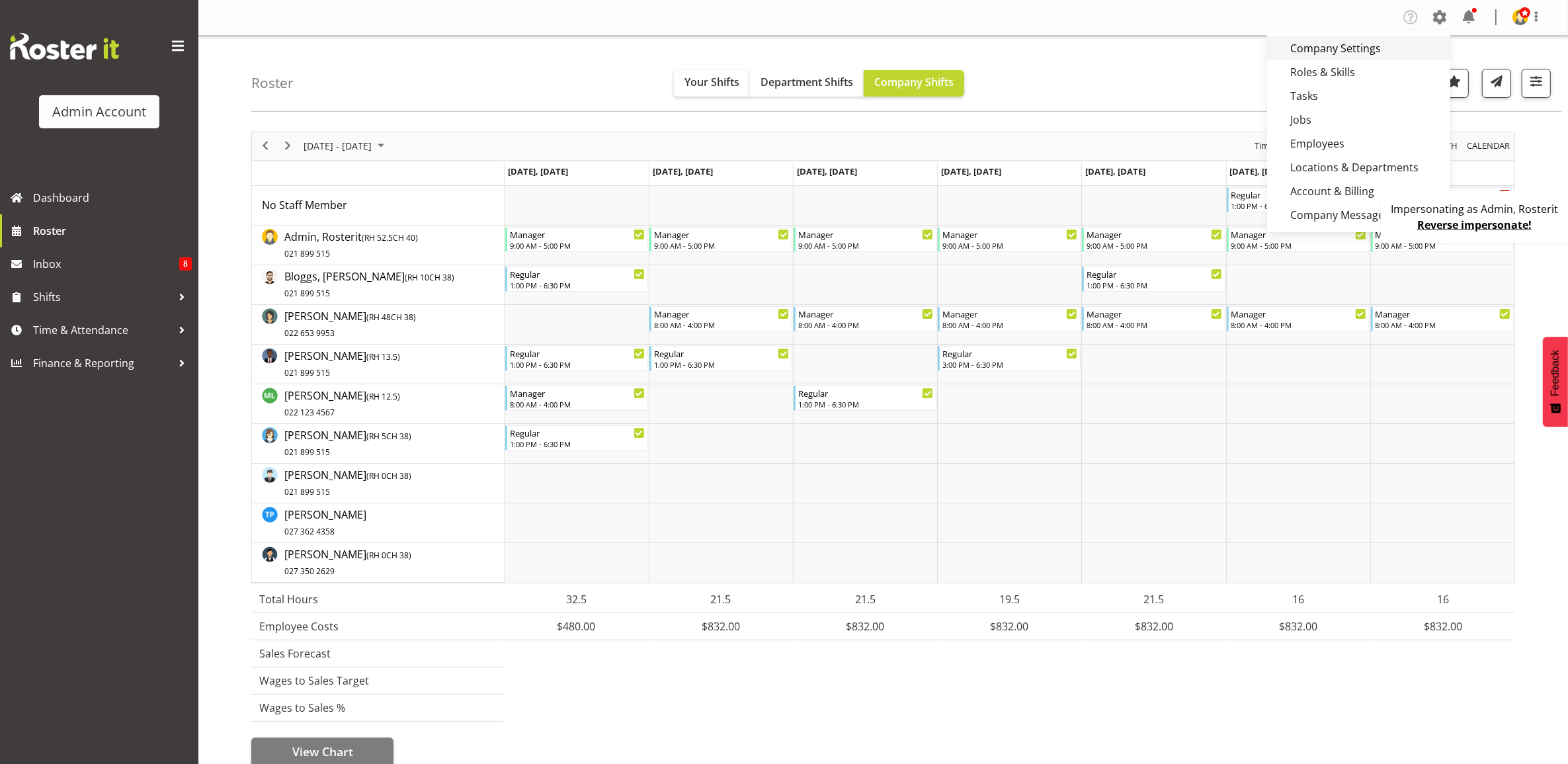
click at [1324, 51] on link "Company Settings" at bounding box center [1359, 48] width 183 height 24
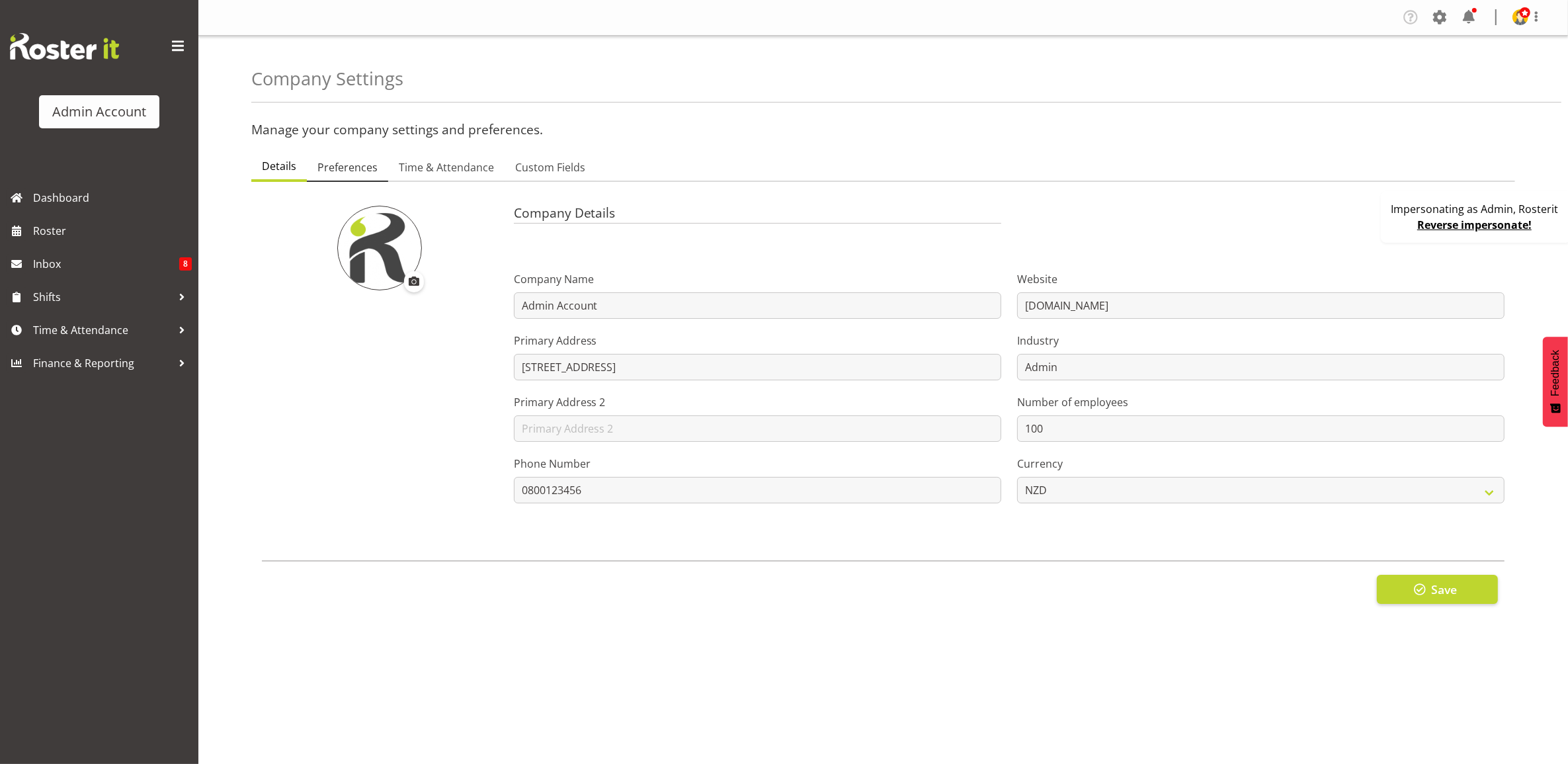
click at [349, 172] on span "Preferences" at bounding box center [347, 167] width 60 height 16
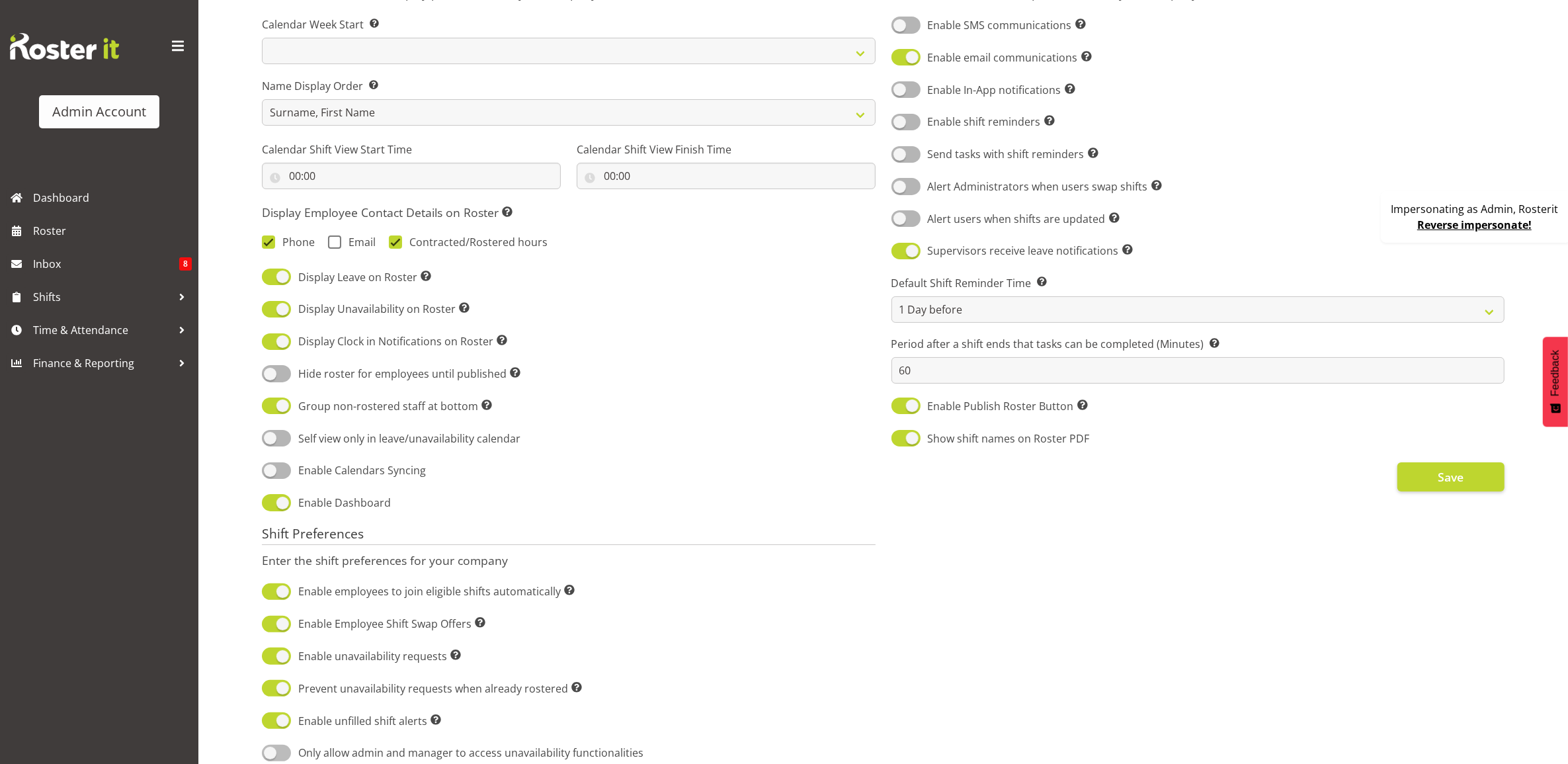
scroll to position [496, 0]
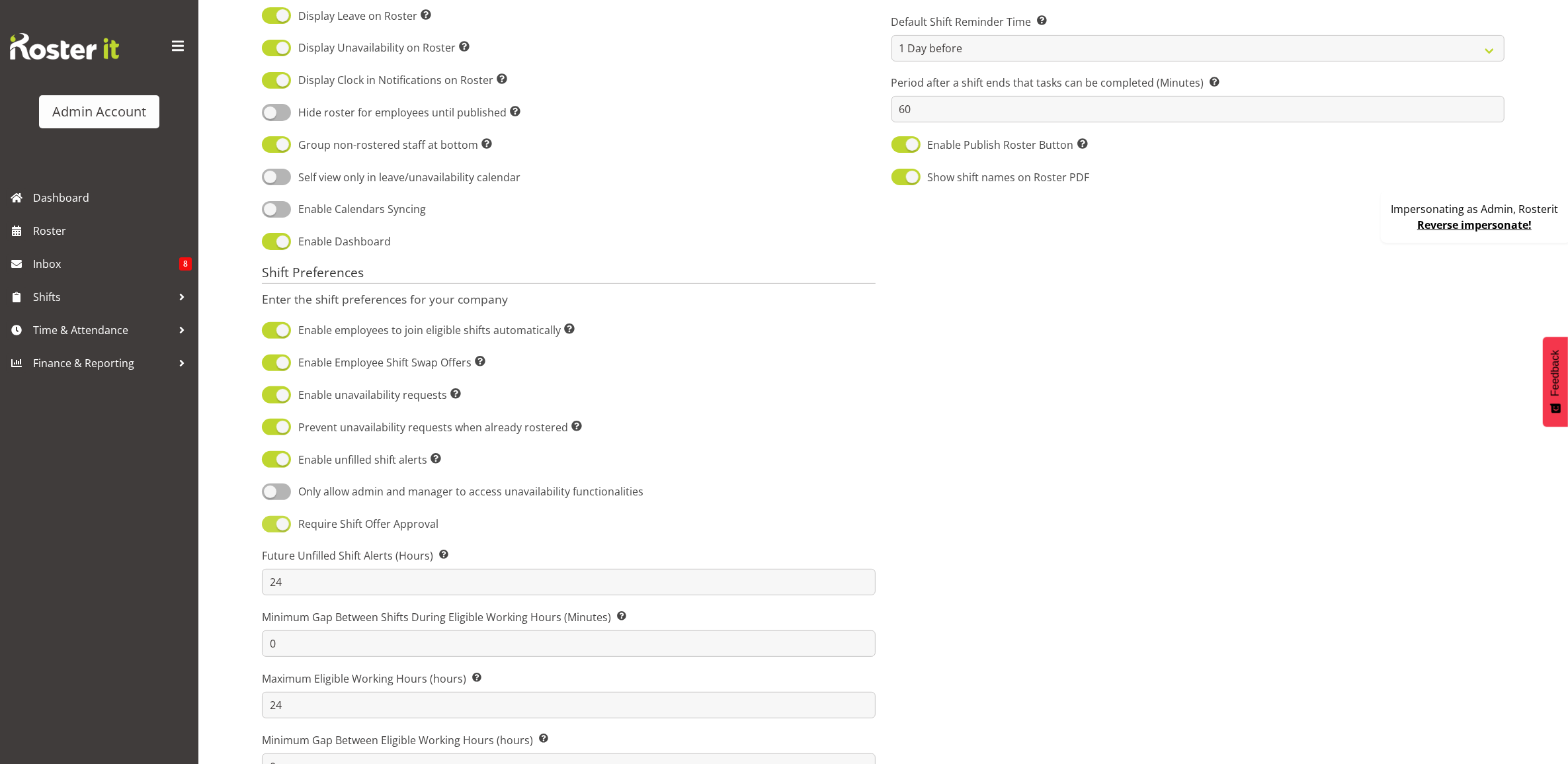
click at [288, 529] on span at bounding box center [276, 524] width 29 height 17
click at [271, 529] on input "Require Shift Offer Approval" at bounding box center [266, 524] width 8 height 8
checkbox input "false"
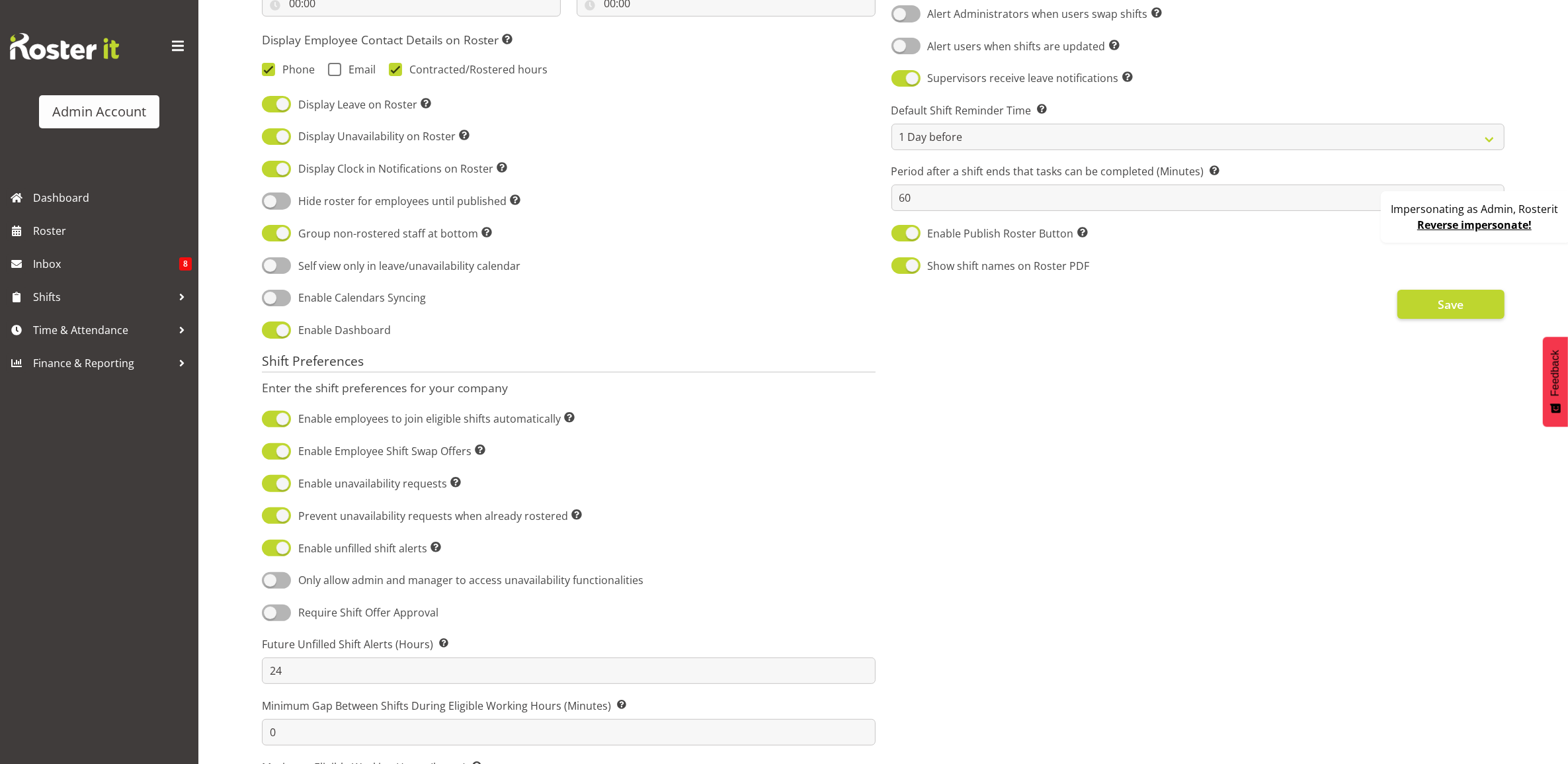
scroll to position [53, 0]
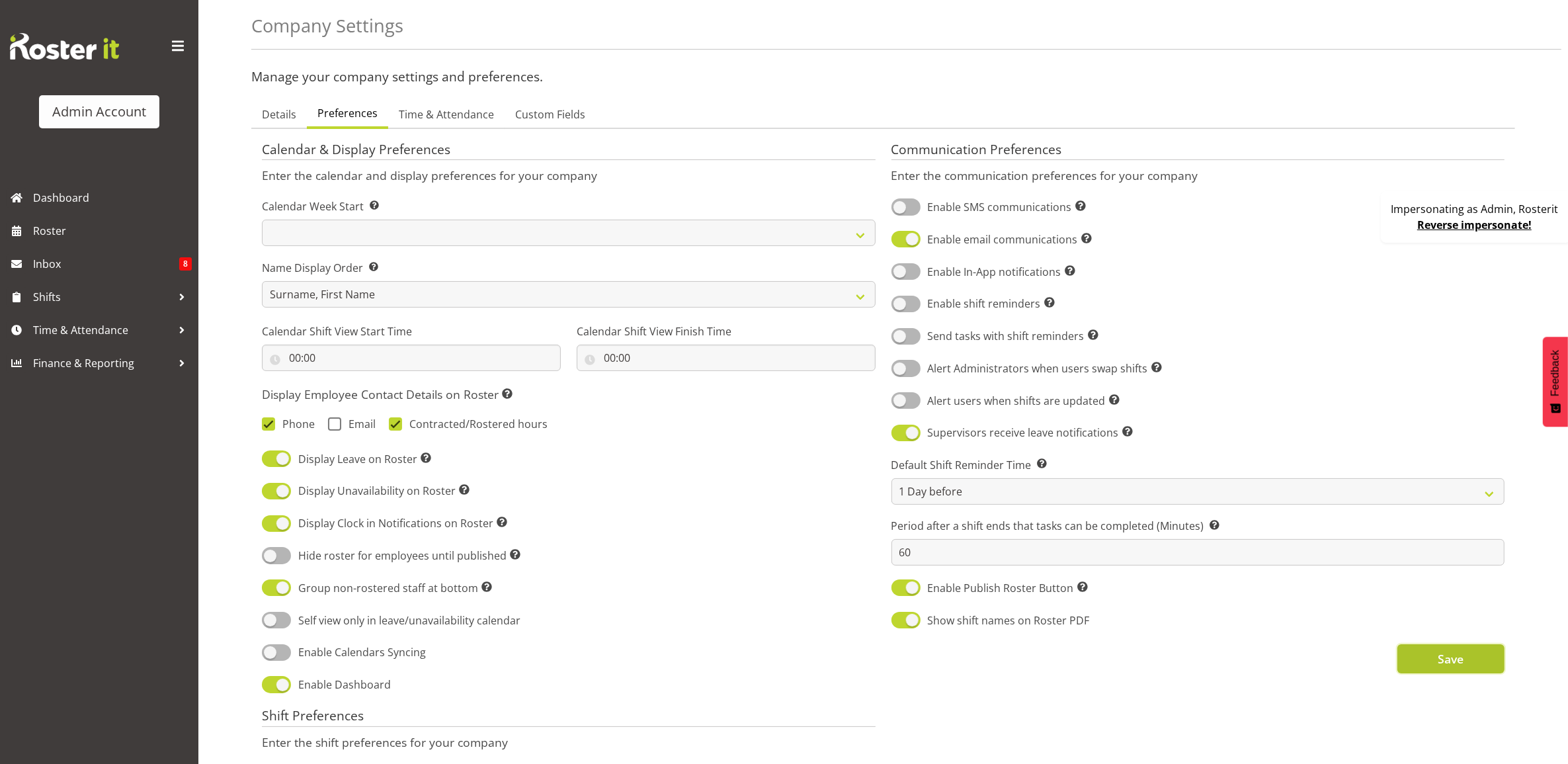
click at [1451, 650] on button "Save" at bounding box center [1451, 658] width 107 height 29
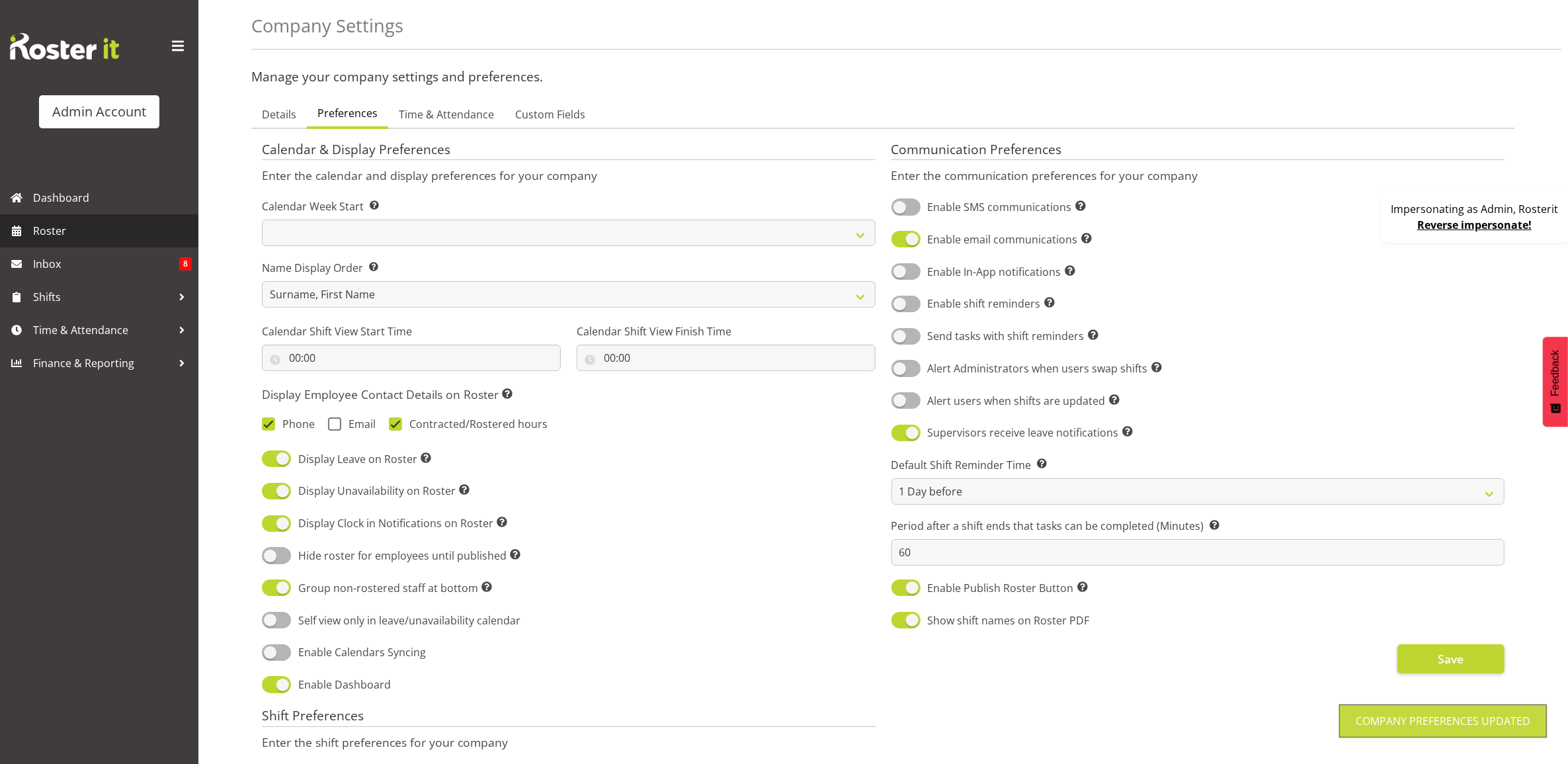
click at [69, 230] on span "Roster" at bounding box center [112, 231] width 159 height 20
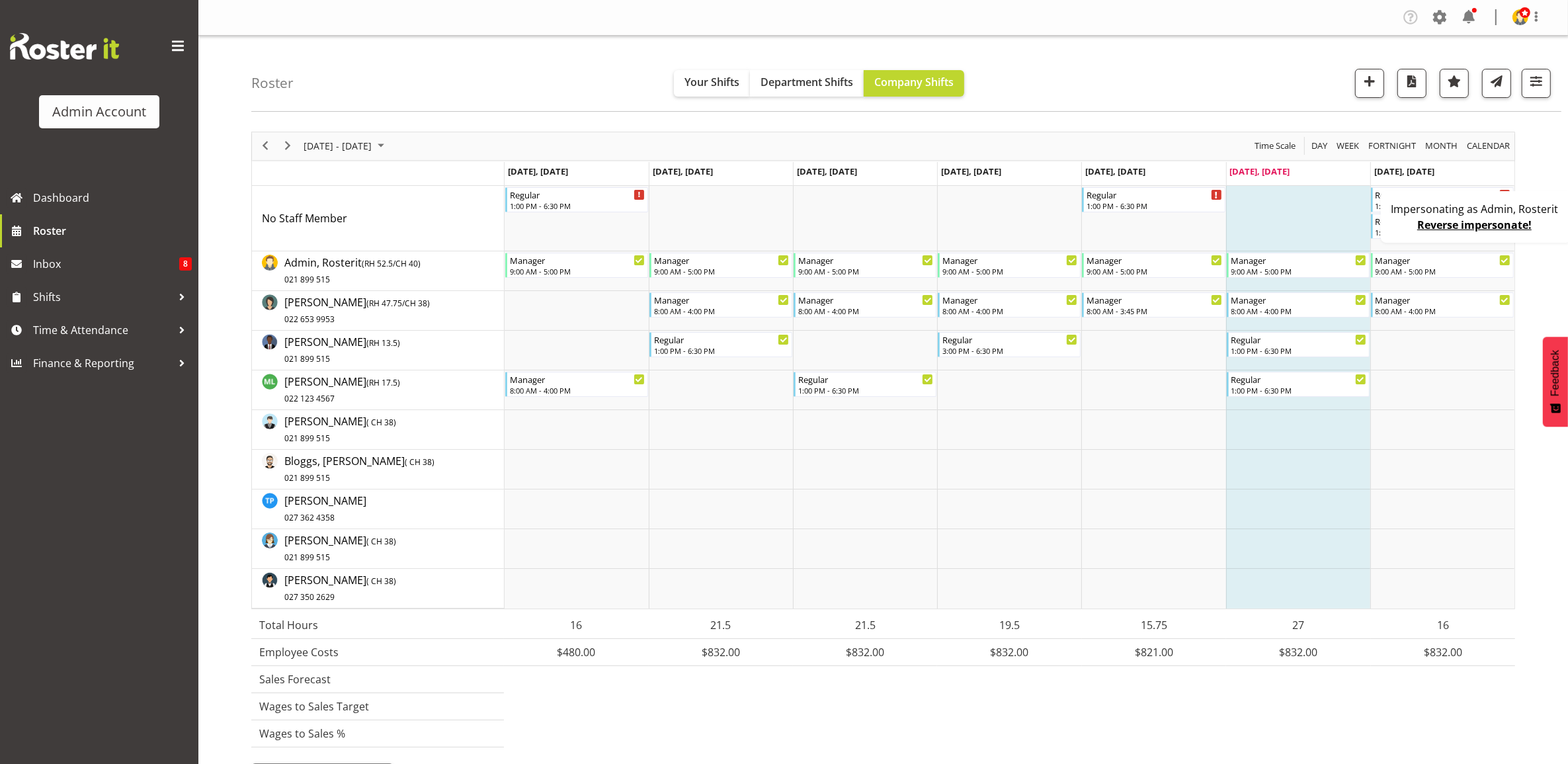
click at [1397, 230] on div "Impersonating as Admin, Rosterit Reverse impersonate!" at bounding box center [1476, 216] width 191 height 51
click at [1417, 235] on div "1:00 PM - 6:30 PM" at bounding box center [1443, 231] width 135 height 11
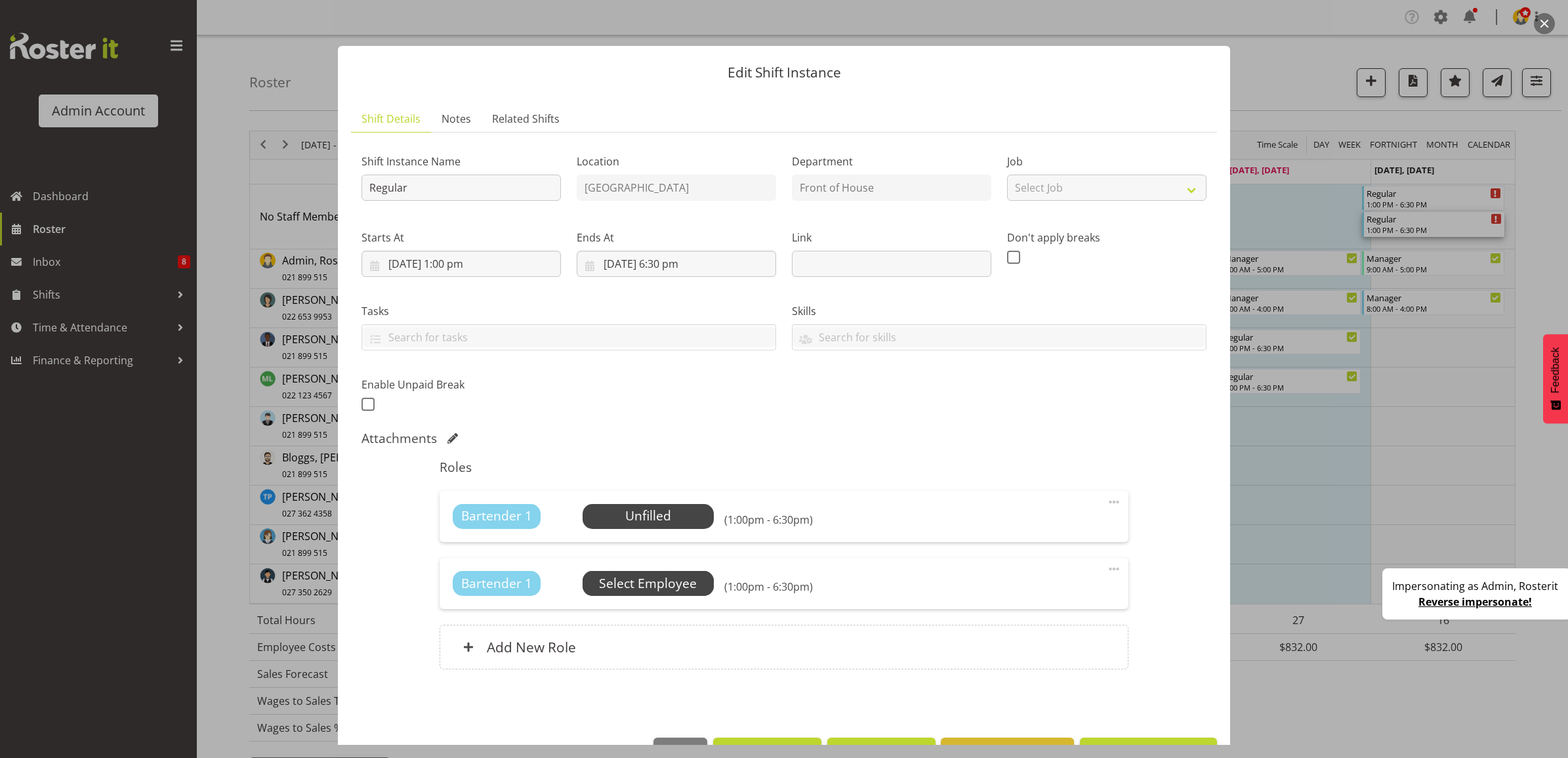
click at [0, 0] on span "Select Employee" at bounding box center [0, 0] width 0 height 0
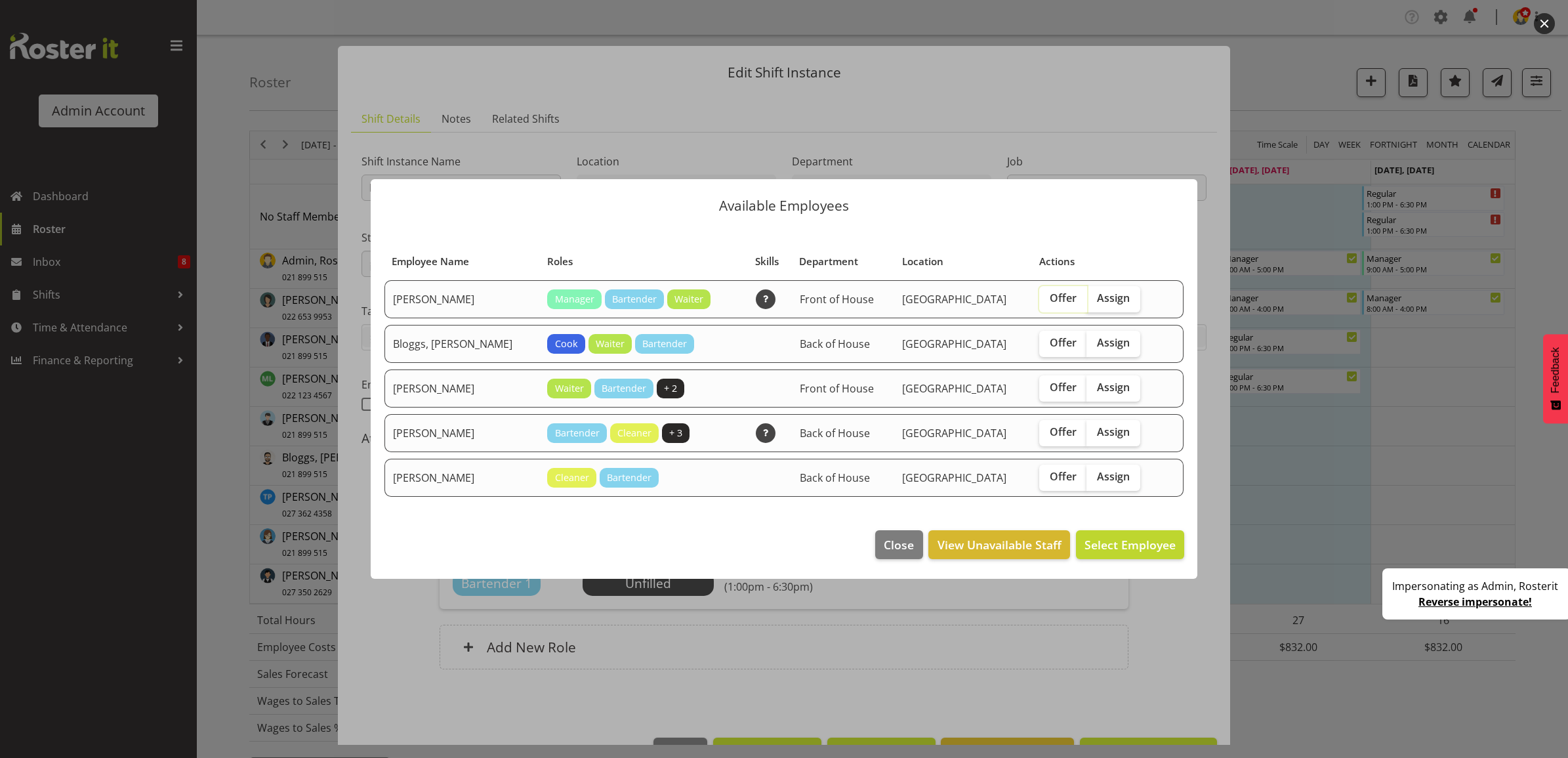
click at [1040, 298] on input "Offer" at bounding box center [1044, 298] width 8 height 8
checkbox input "true"
click at [1050, 346] on span "Offer" at bounding box center [1063, 343] width 27 height 13
click at [1040, 346] on input "Offer" at bounding box center [1044, 343] width 8 height 8
checkbox input "true"
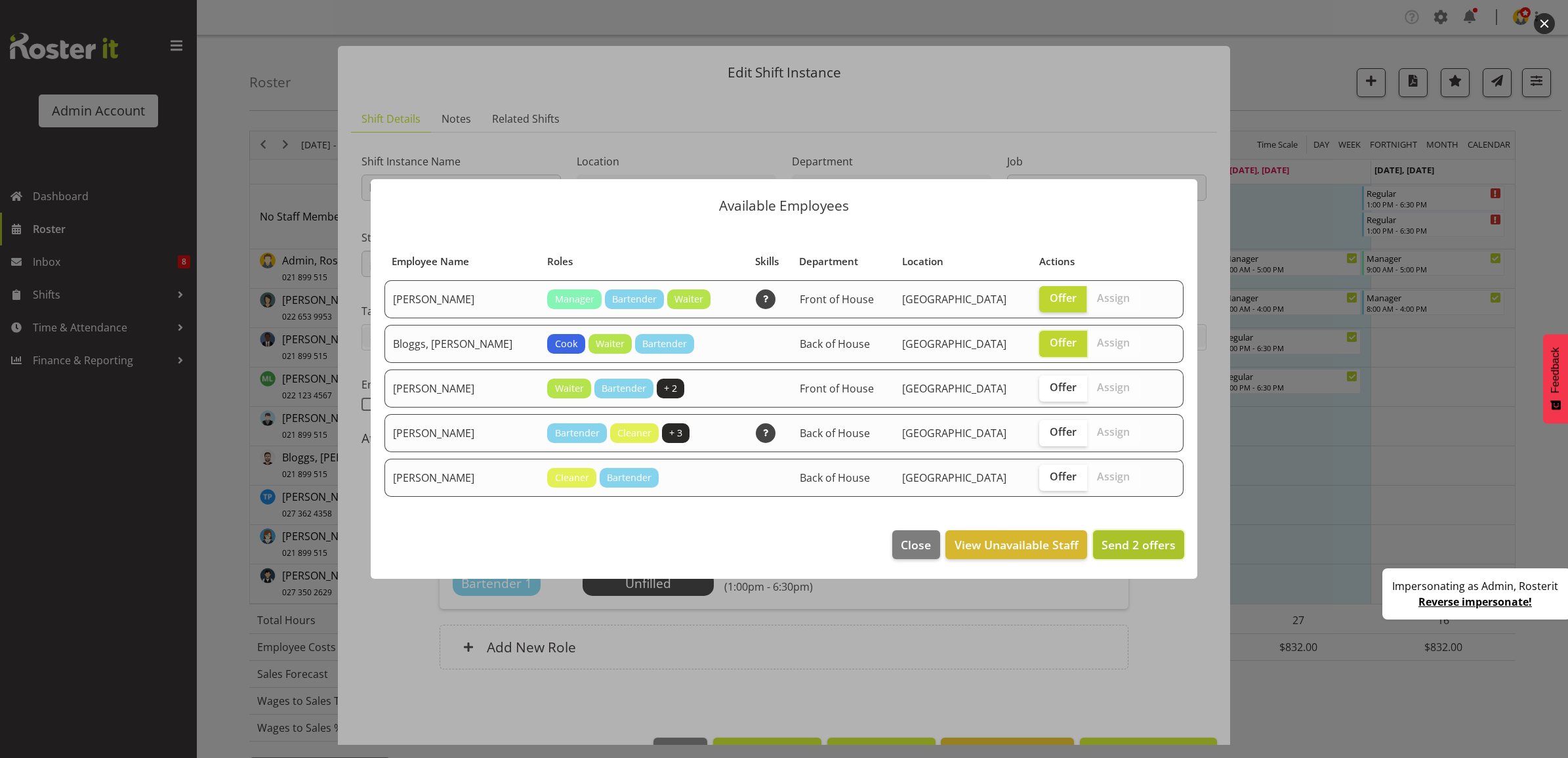
click at [1129, 550] on span "Send 2 offers" at bounding box center [1139, 544] width 75 height 16
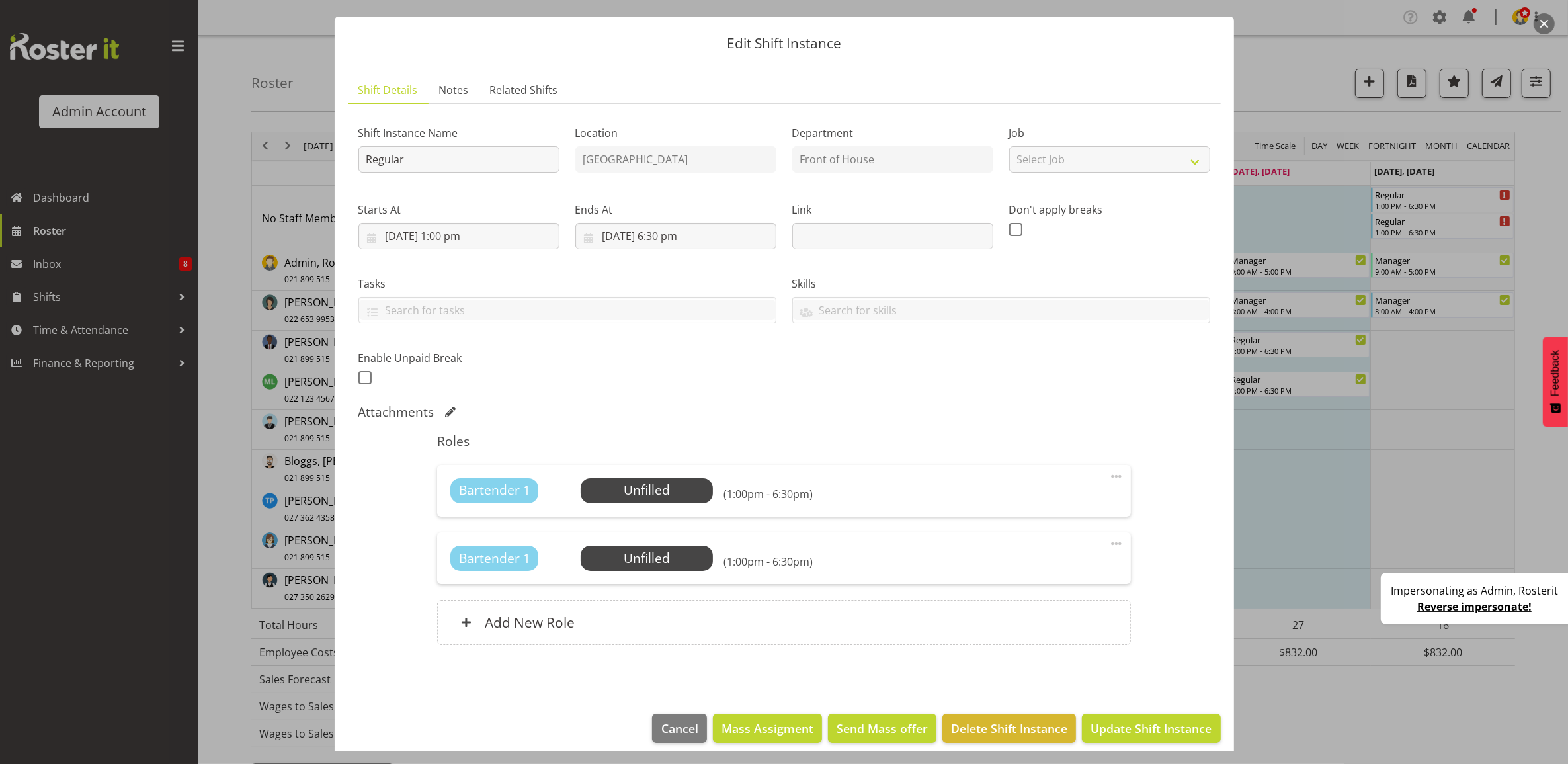
scroll to position [43, 0]
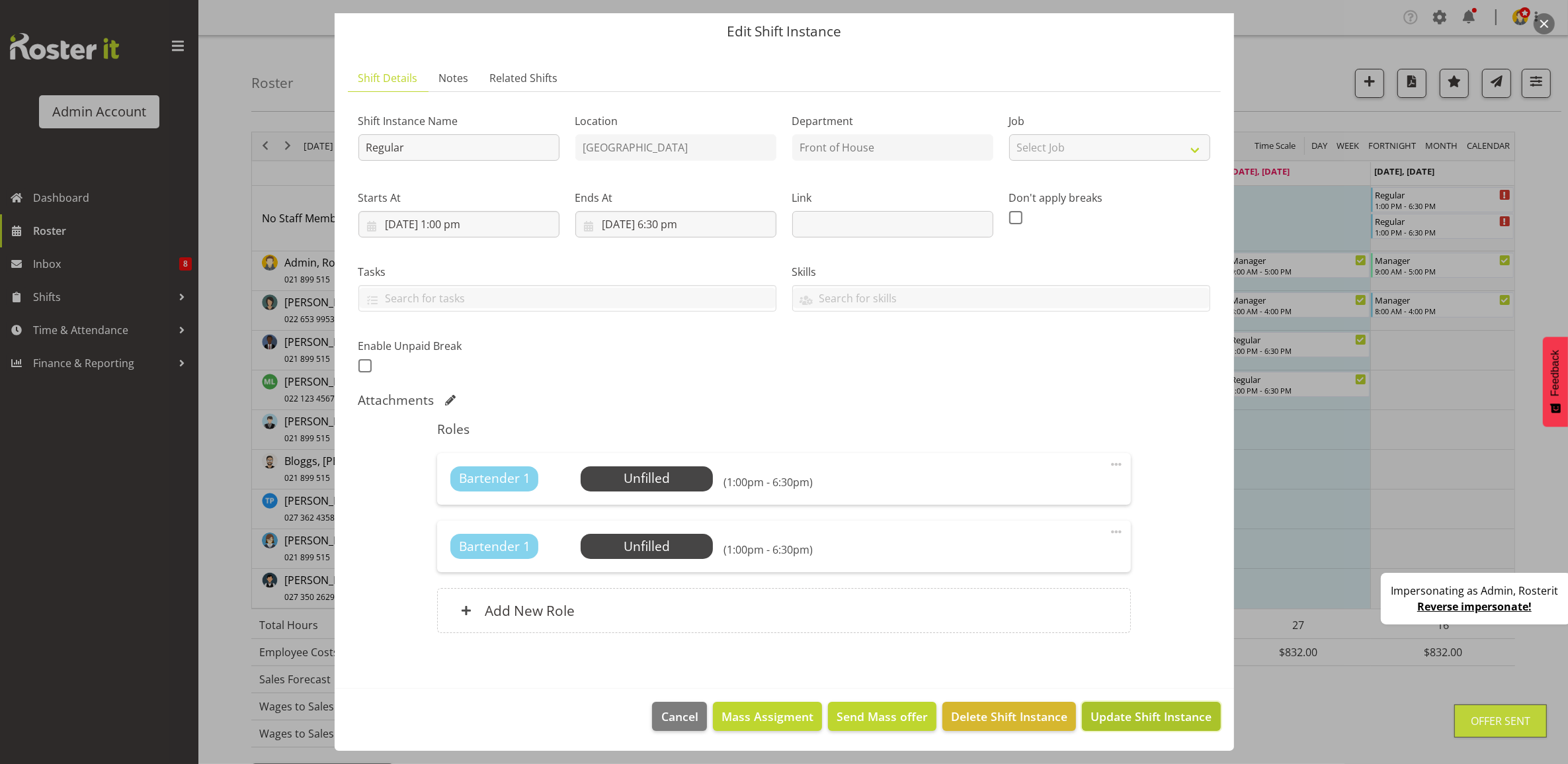
click at [1115, 716] on span "Update Shift Instance" at bounding box center [1151, 716] width 121 height 17
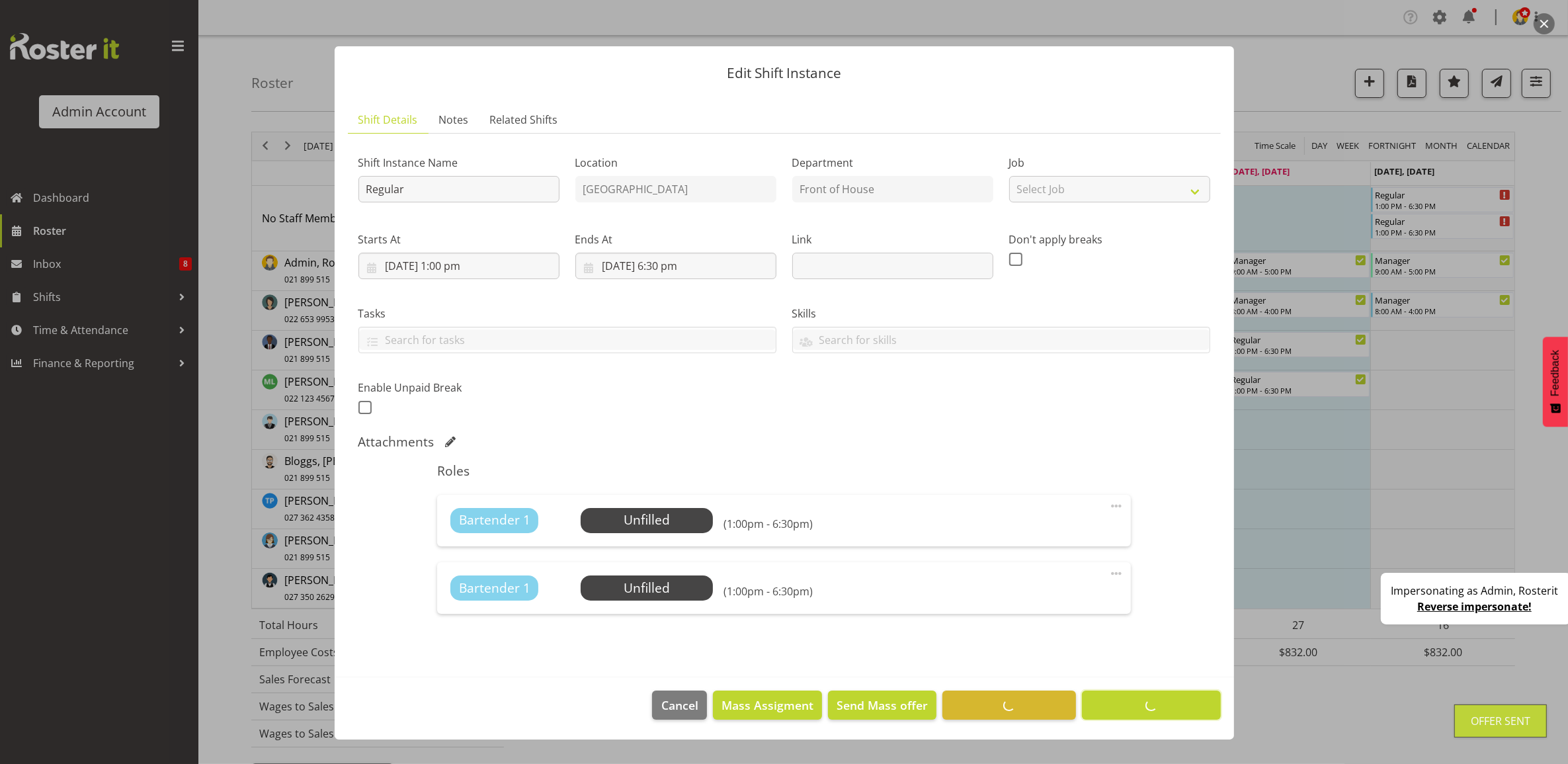
scroll to position [0, 0]
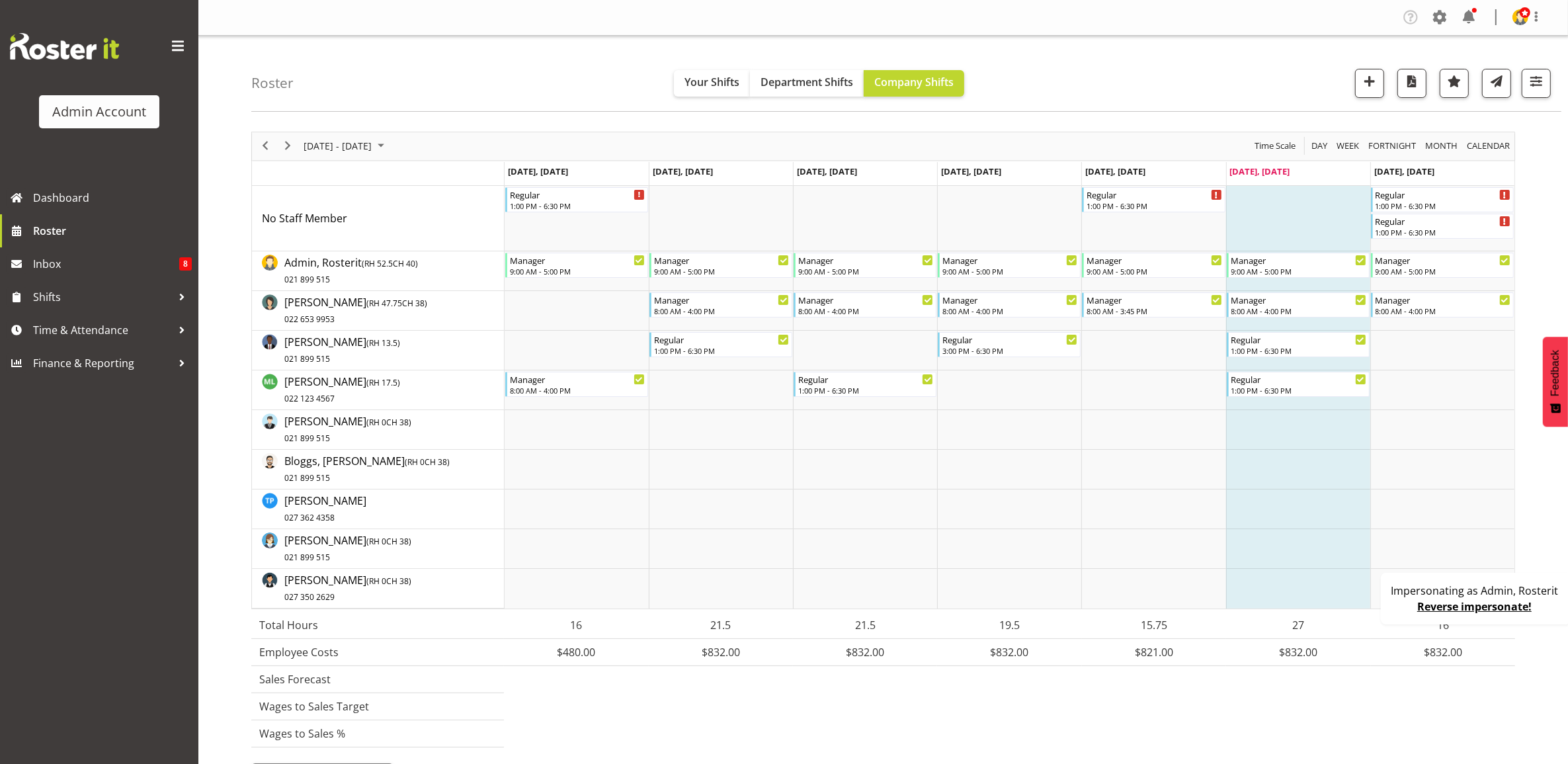
click at [1468, 607] on link "Reverse impersonate!" at bounding box center [1474, 607] width 115 height 15
